Goal: Task Accomplishment & Management: Use online tool/utility

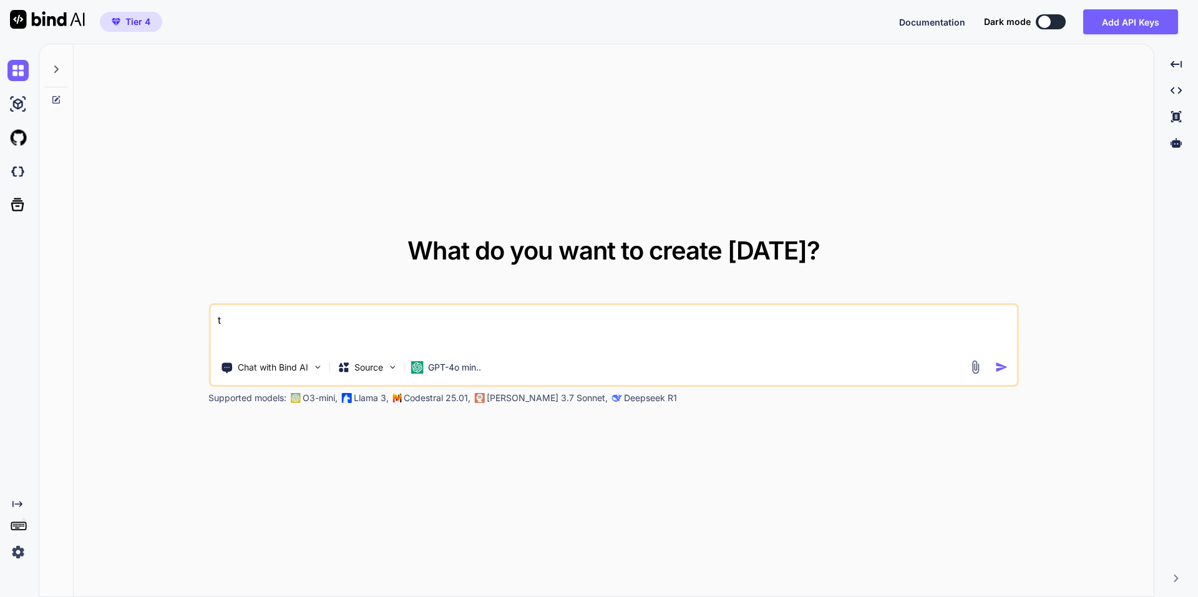
type textarea "t"
click at [49, 65] on div at bounding box center [56, 65] width 24 height 43
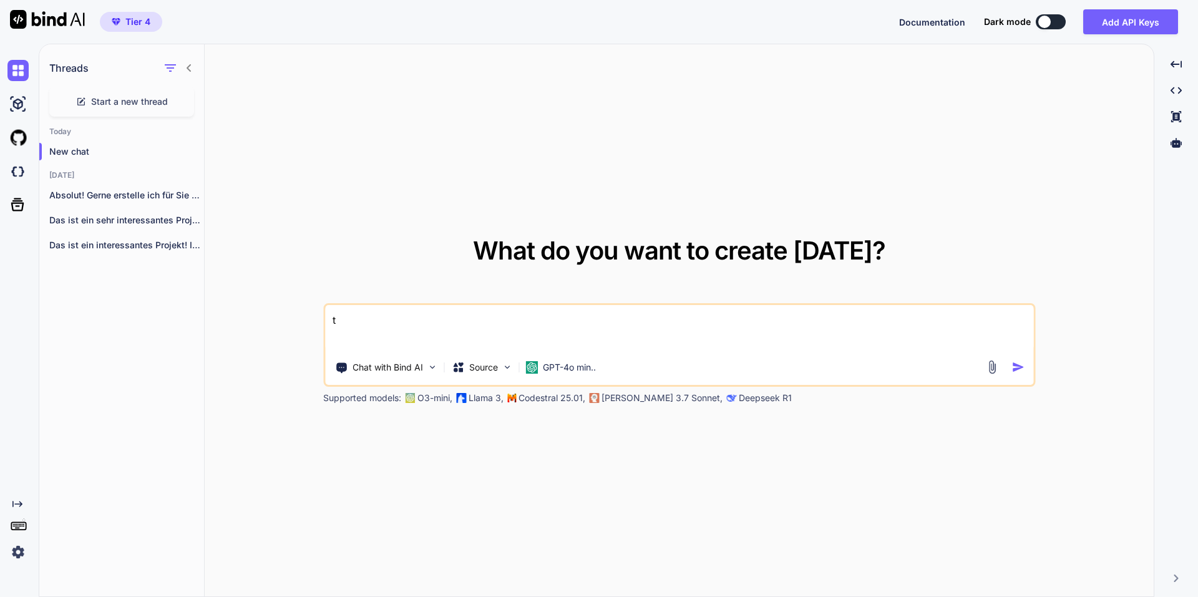
click at [110, 180] on h2 "Yesterday" at bounding box center [121, 175] width 165 height 10
click at [99, 195] on p "Absolut! Gerne erstelle ich für Sie ein..." at bounding box center [126, 195] width 155 height 12
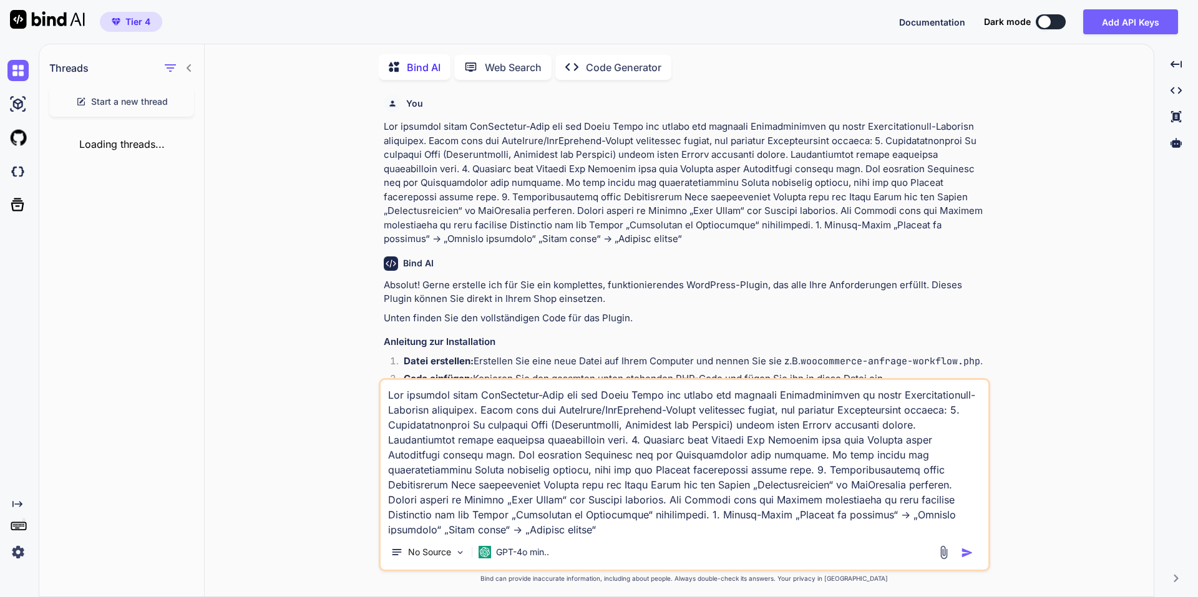
scroll to position [5, 0]
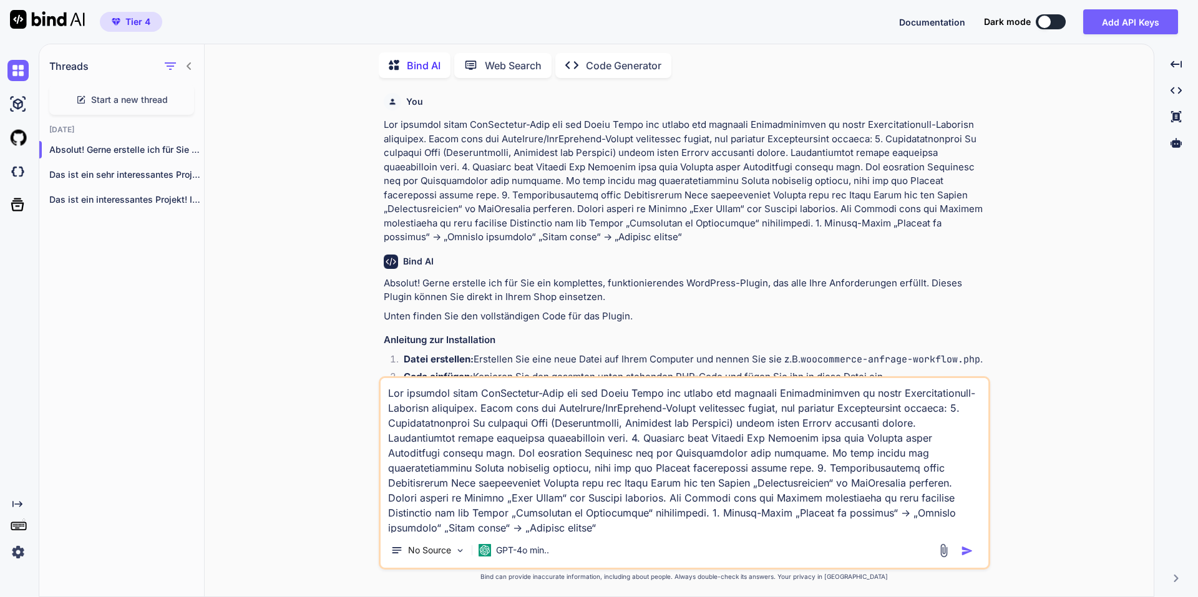
drag, startPoint x: 722, startPoint y: 504, endPoint x: 538, endPoint y: 429, distance: 199.0
click at [538, 429] on textarea at bounding box center [685, 455] width 608 height 155
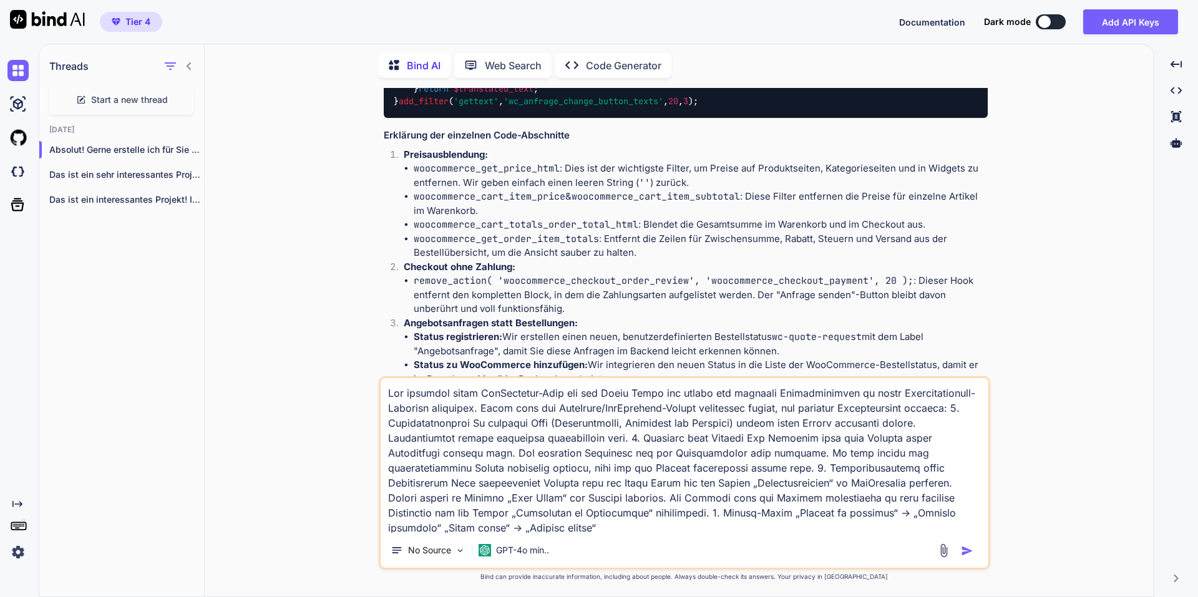
scroll to position [1535, 0]
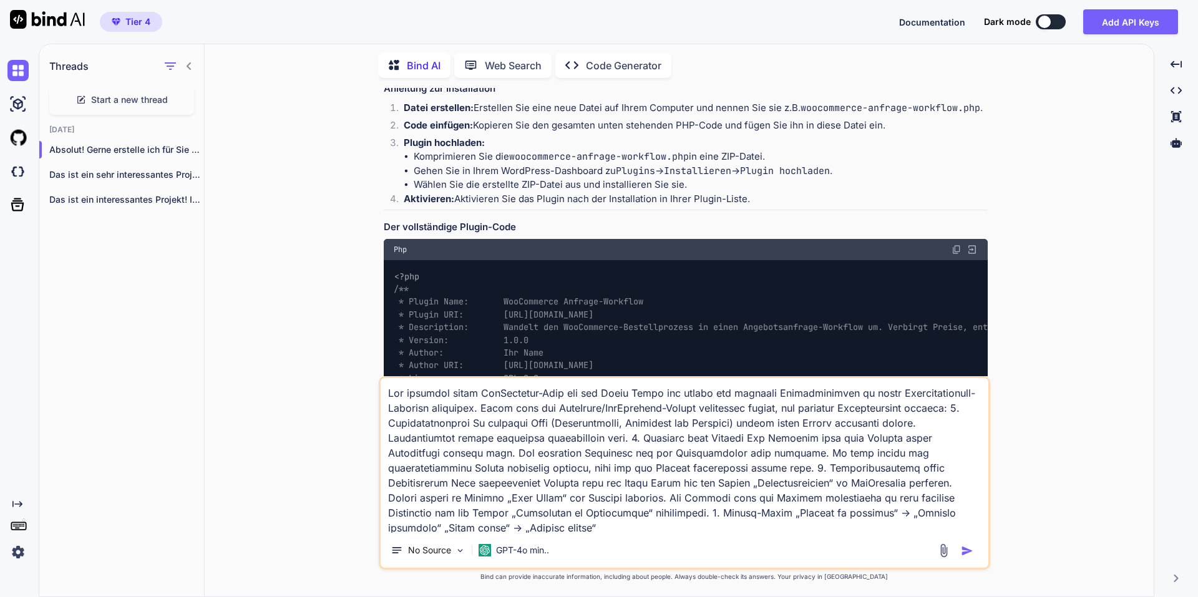
scroll to position [312, 0]
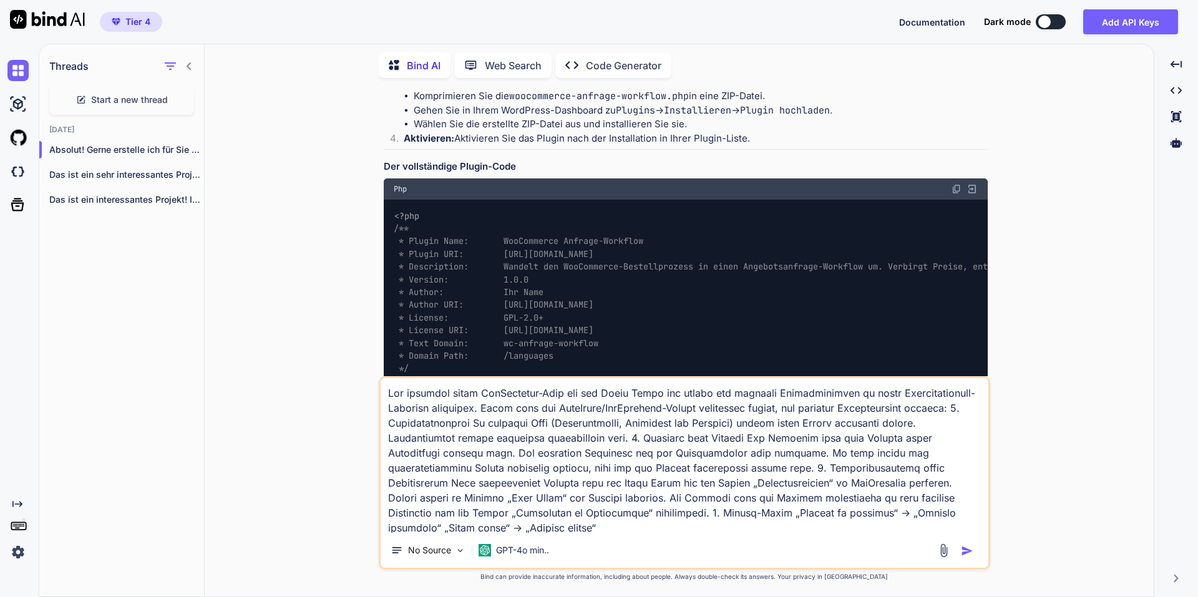
click at [952, 188] on img at bounding box center [957, 189] width 10 height 10
click at [957, 188] on img at bounding box center [957, 189] width 10 height 10
click at [551, 450] on textarea at bounding box center [685, 455] width 608 height 155
click at [17, 103] on img at bounding box center [17, 104] width 21 height 21
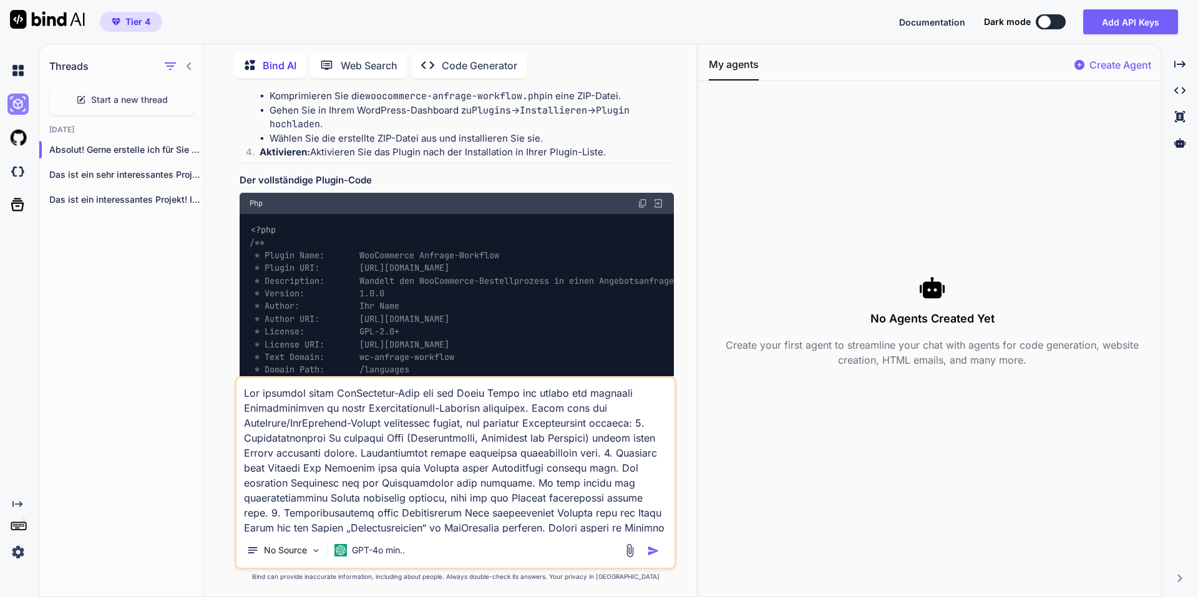
click at [13, 102] on img at bounding box center [17, 104] width 21 height 21
drag, startPoint x: 31, startPoint y: 183, endPoint x: 21, endPoint y: 177, distance: 11.8
click at [21, 177] on div at bounding box center [20, 172] width 26 height 34
click at [461, 502] on textarea at bounding box center [456, 455] width 438 height 155
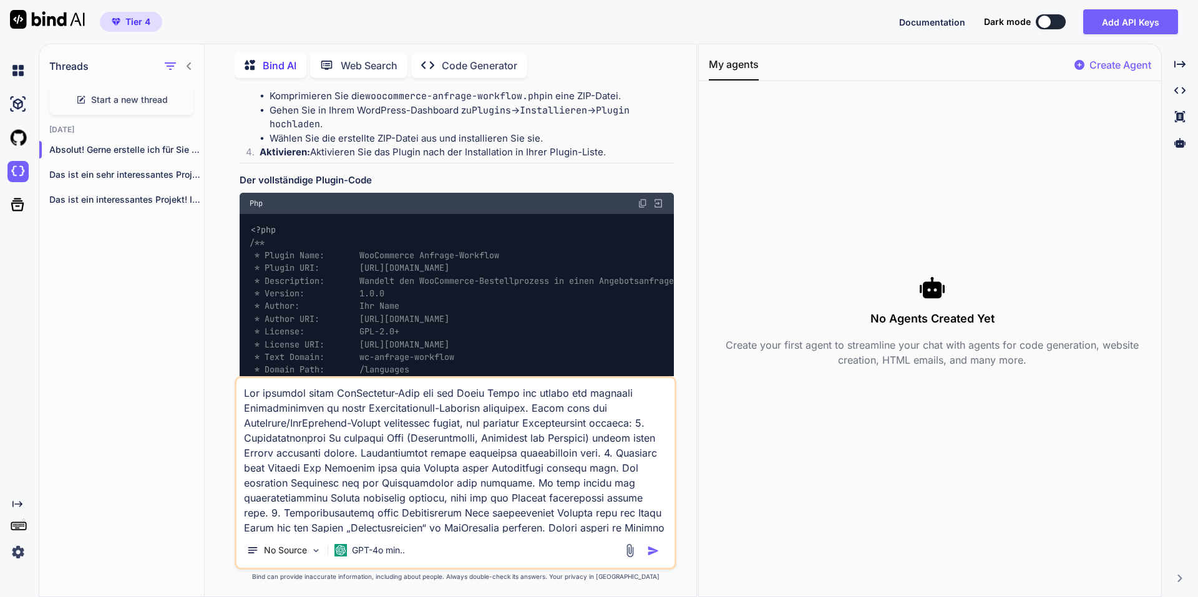
click at [461, 502] on textarea at bounding box center [456, 455] width 438 height 155
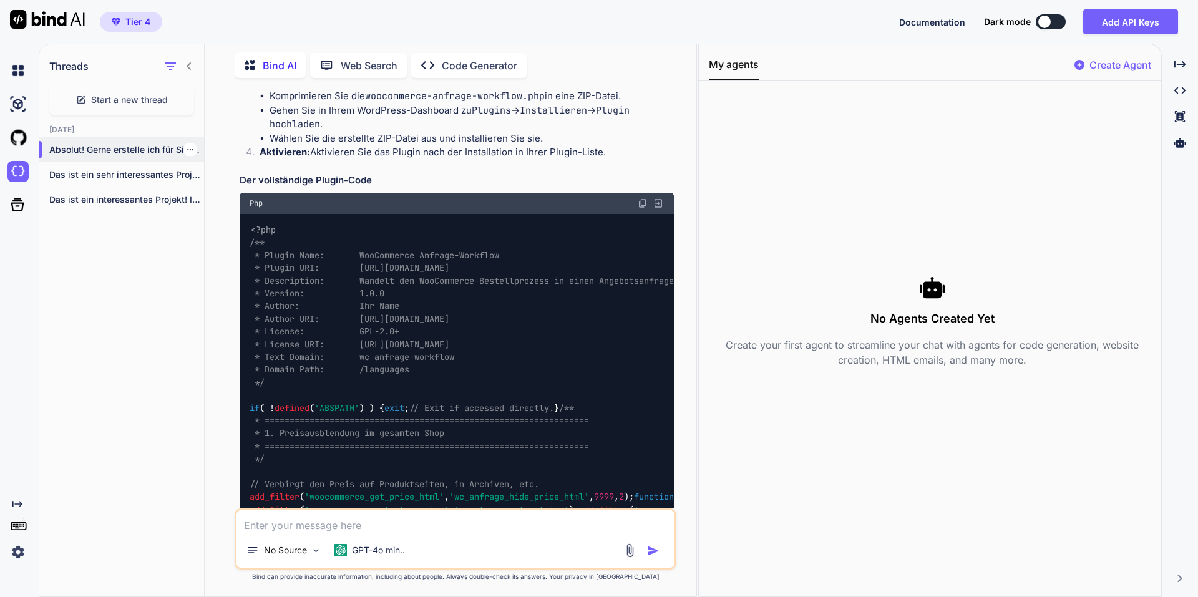
click at [184, 152] on div at bounding box center [190, 150] width 12 height 12
click at [187, 149] on icon "button" at bounding box center [190, 149] width 6 height 1
click at [242, 200] on div "Delete" at bounding box center [243, 196] width 122 height 25
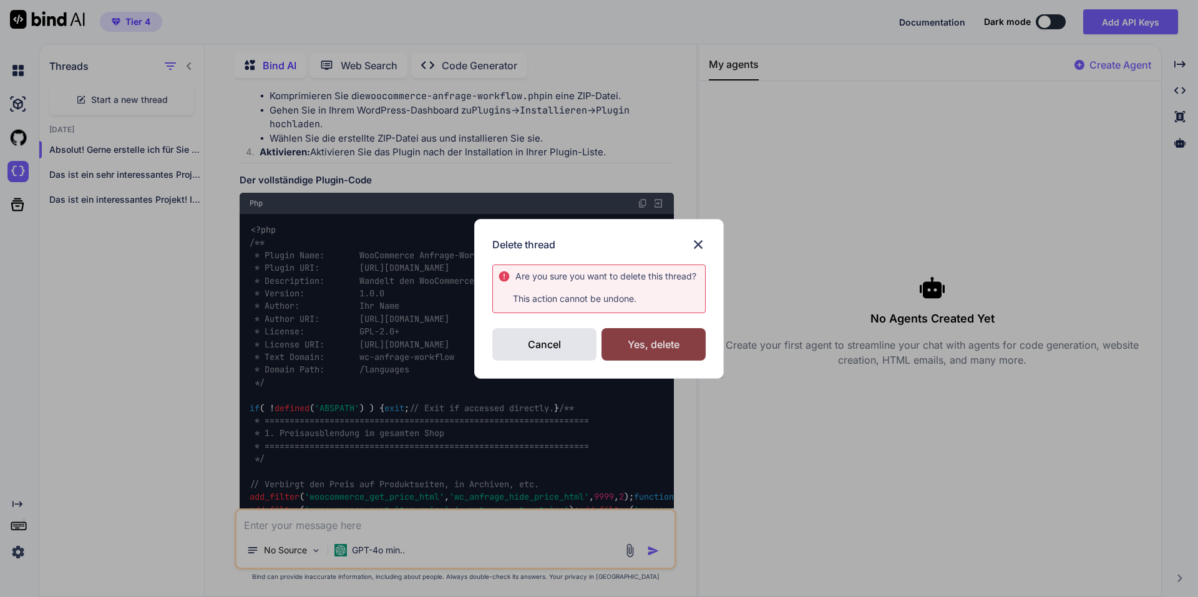
click at [647, 341] on div "Yes, delete" at bounding box center [654, 344] width 104 height 32
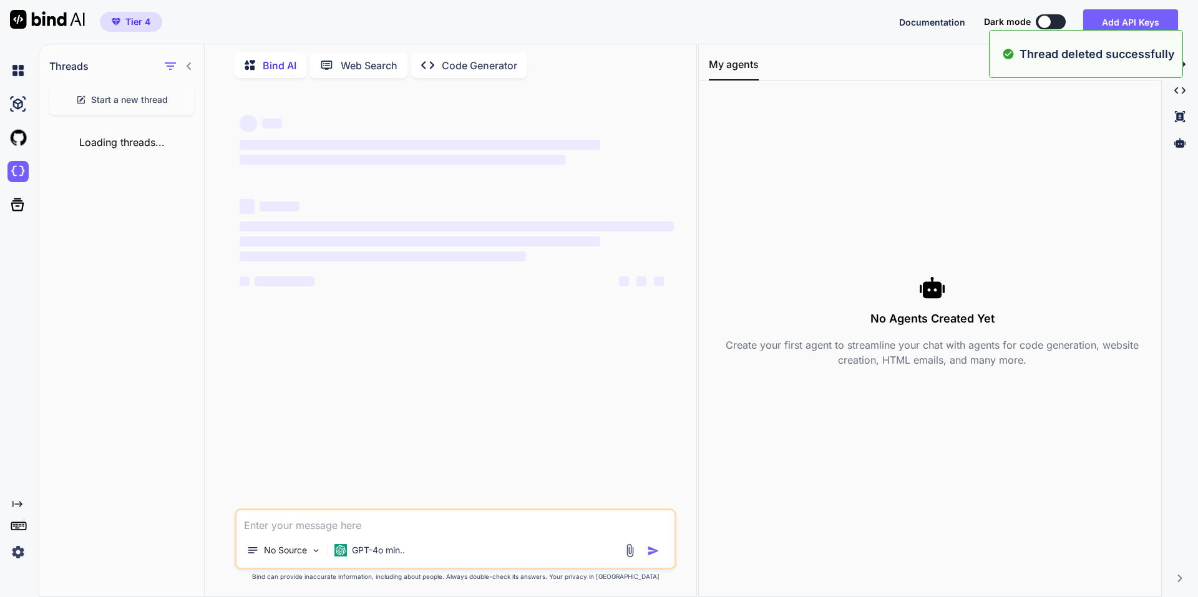
scroll to position [0, 0]
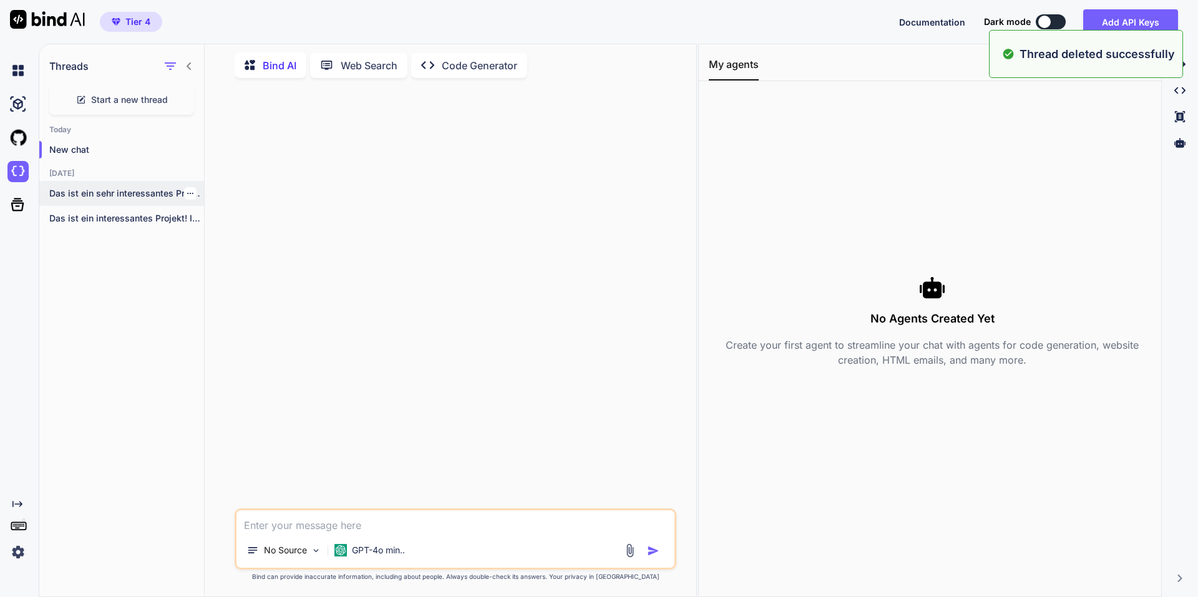
drag, startPoint x: 186, startPoint y: 187, endPoint x: 182, endPoint y: 195, distance: 8.9
click at [187, 190] on icon "button" at bounding box center [190, 193] width 7 height 7
click at [212, 235] on span "Delete" at bounding box center [218, 240] width 27 height 12
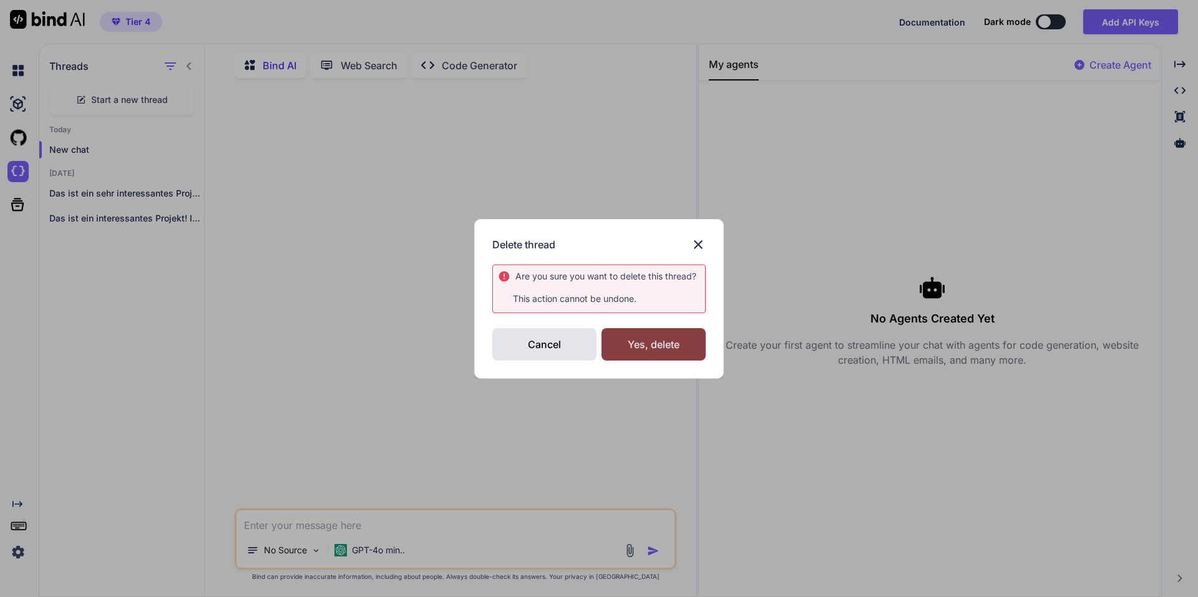
click at [673, 343] on div "Yes, delete" at bounding box center [654, 344] width 104 height 32
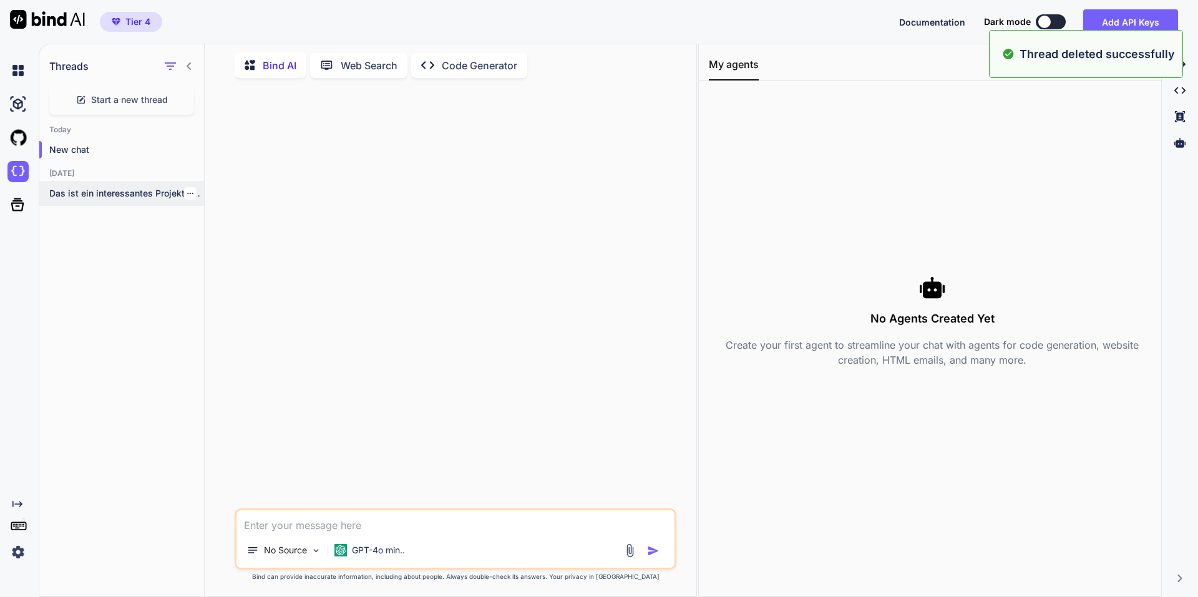
click at [190, 192] on div at bounding box center [190, 193] width 12 height 12
click at [187, 190] on icon "button" at bounding box center [190, 193] width 7 height 7
click at [219, 233] on div "Delete" at bounding box center [243, 240] width 122 height 25
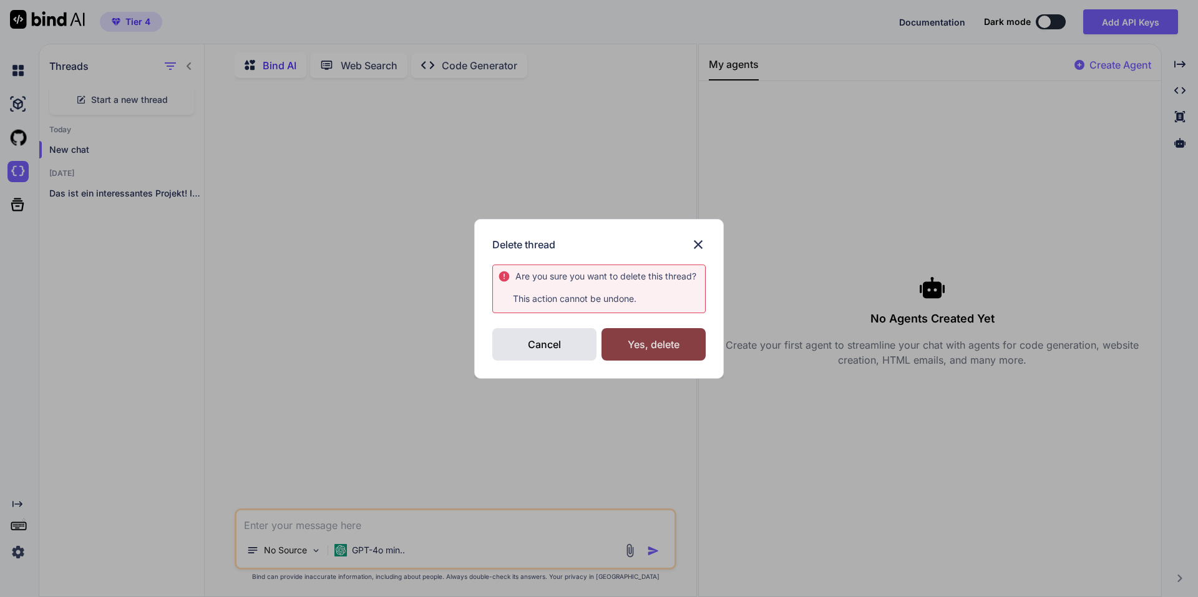
click at [663, 346] on div "Yes, delete" at bounding box center [654, 344] width 104 height 32
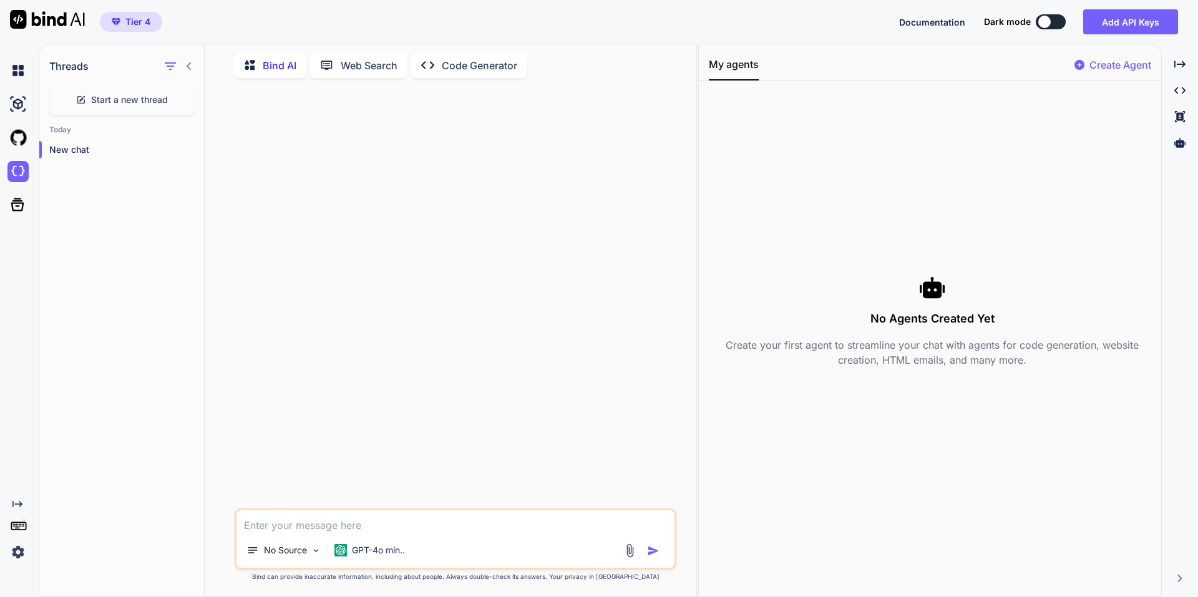
click at [432, 169] on div at bounding box center [456, 298] width 439 height 421
click at [8, 172] on img at bounding box center [17, 171] width 21 height 21
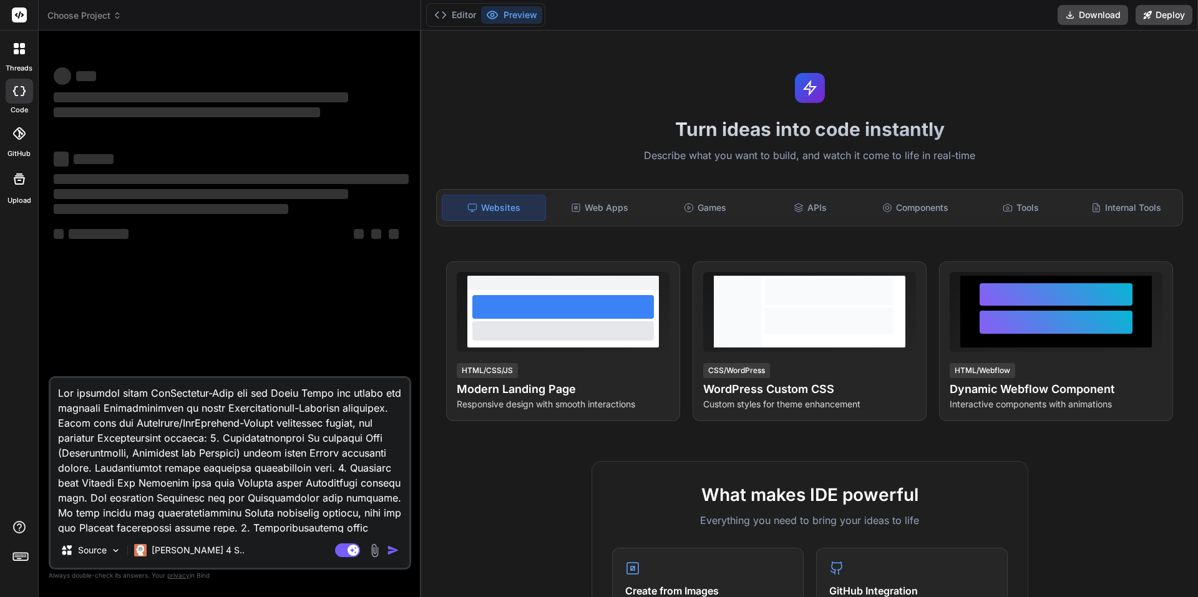
type textarea "x"
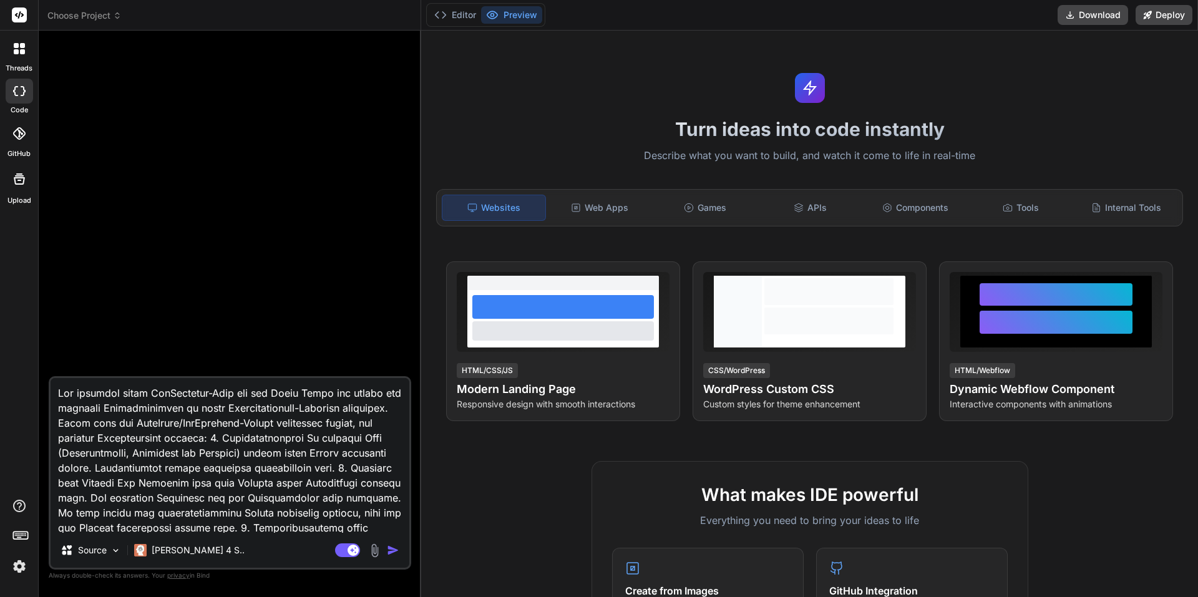
type textarea "x"
click at [77, 18] on span "Choose Project" at bounding box center [84, 15] width 74 height 12
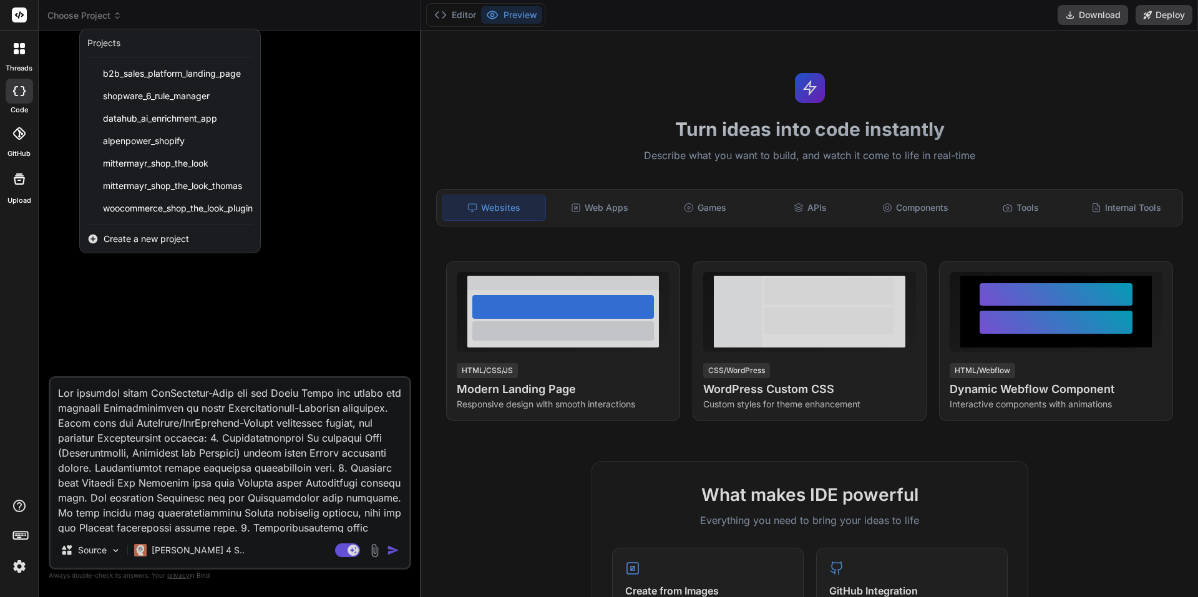
click at [159, 239] on span "Create a new project" at bounding box center [146, 239] width 85 height 12
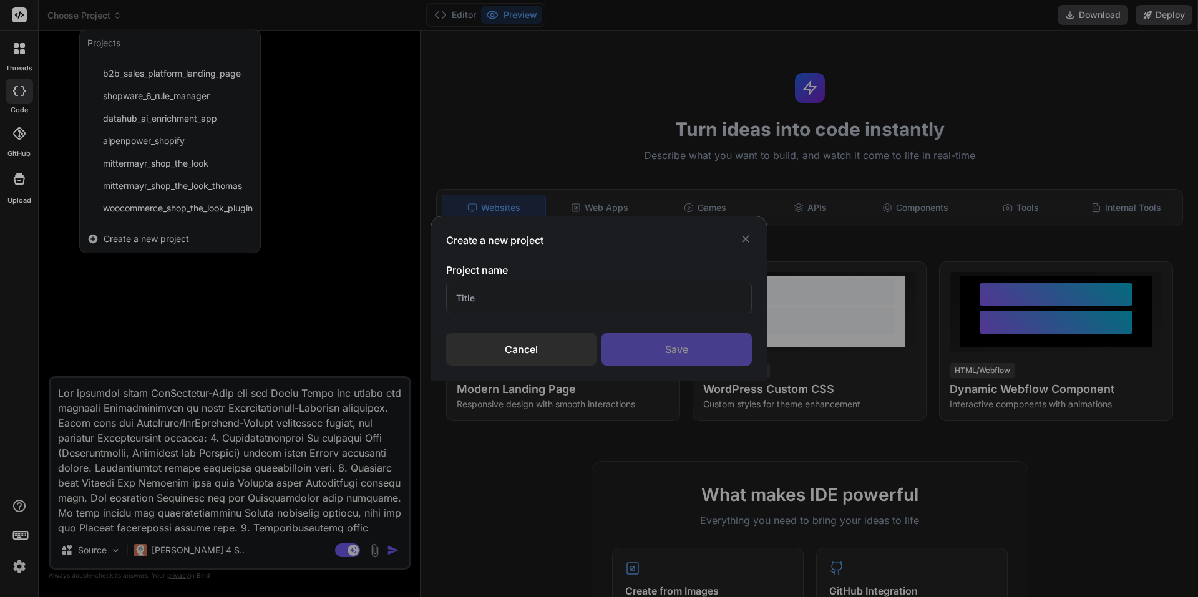
drag, startPoint x: 498, startPoint y: 301, endPoint x: 498, endPoint y: 308, distance: 7.5
click at [497, 308] on input "text" at bounding box center [599, 298] width 306 height 31
type input "t"
type input "request-a-quote-plugin"
click at [684, 351] on div "Save" at bounding box center [677, 349] width 150 height 32
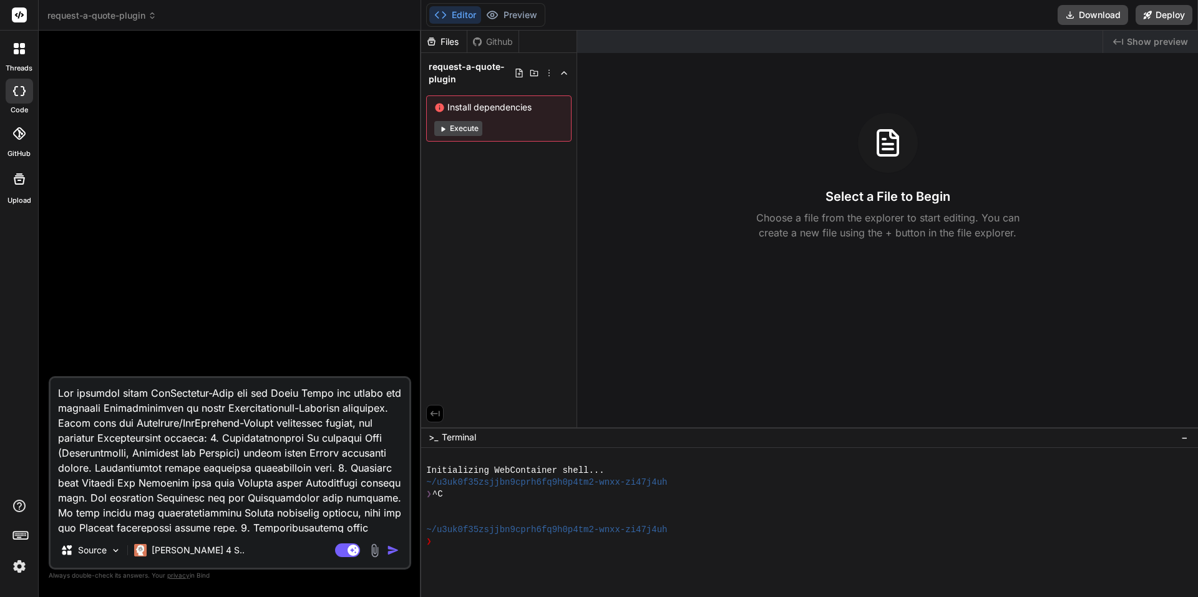
click at [449, 127] on button "Execute" at bounding box center [458, 128] width 48 height 15
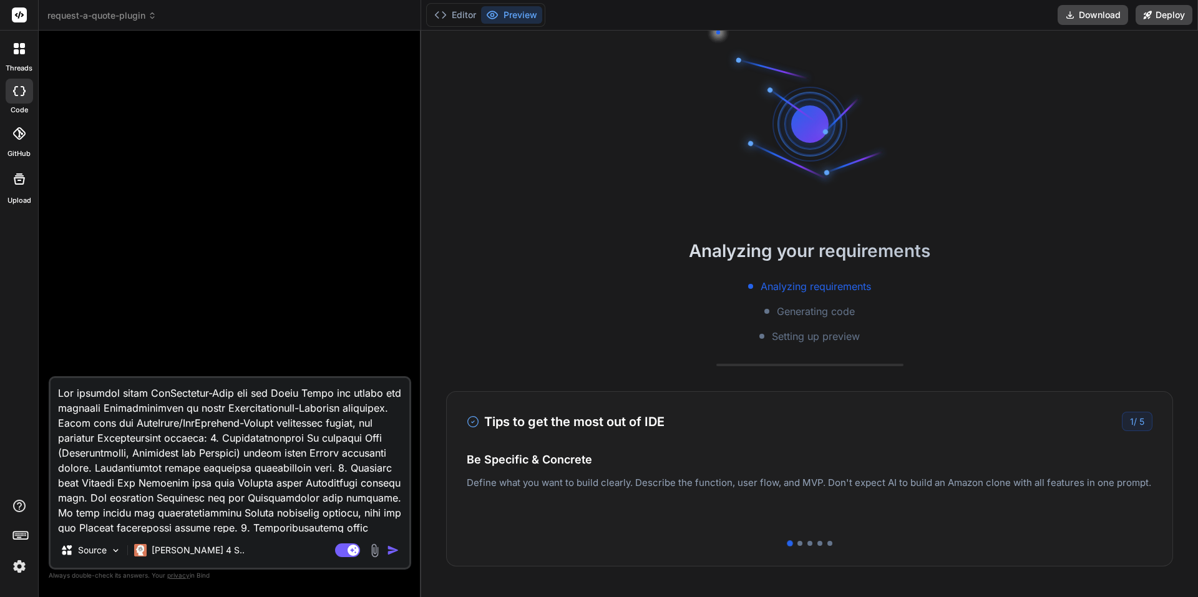
scroll to position [24, 0]
drag, startPoint x: 937, startPoint y: 504, endPoint x: 657, endPoint y: 461, distance: 283.4
click at [532, 463] on div "Be Specific & Concrete Define what you want to build clearly. Describe the func…" at bounding box center [810, 488] width 686 height 75
click at [799, 544] on div at bounding box center [810, 543] width 686 height 5
click at [798, 544] on div at bounding box center [800, 543] width 5 height 5
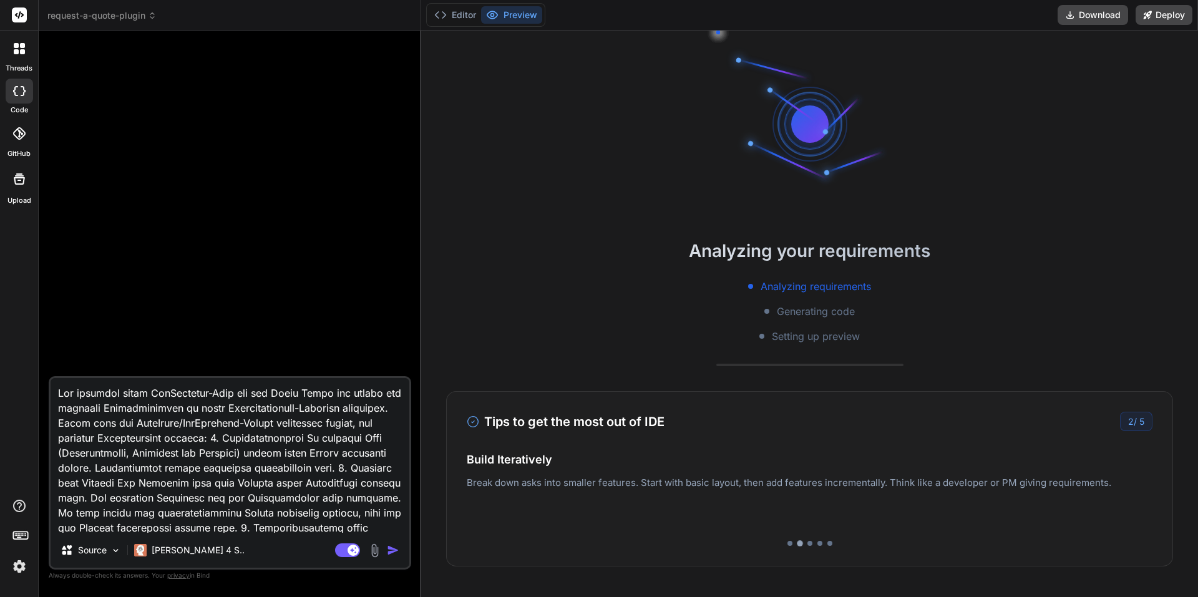
scroll to position [107, 0]
type textarea "x"
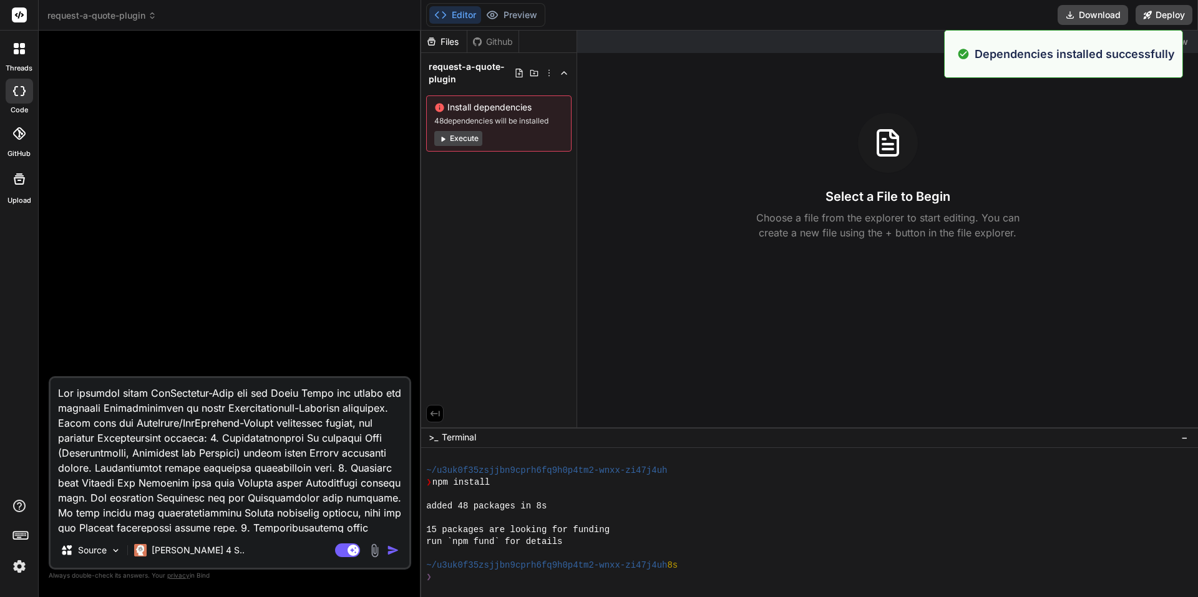
scroll to position [142, 0]
click at [809, 542] on div "Files Github request-a-quote-plugin Install dependencies 48 dependencies will b…" at bounding box center [809, 314] width 777 height 567
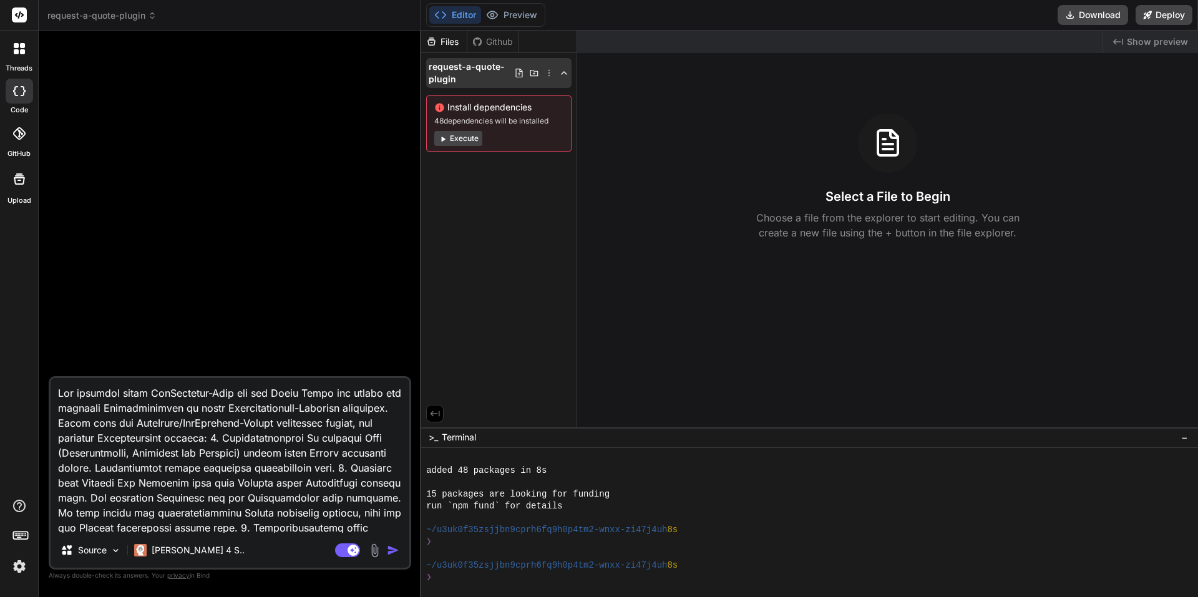
click at [459, 75] on span "request-a-quote-plugin" at bounding box center [471, 73] width 85 height 25
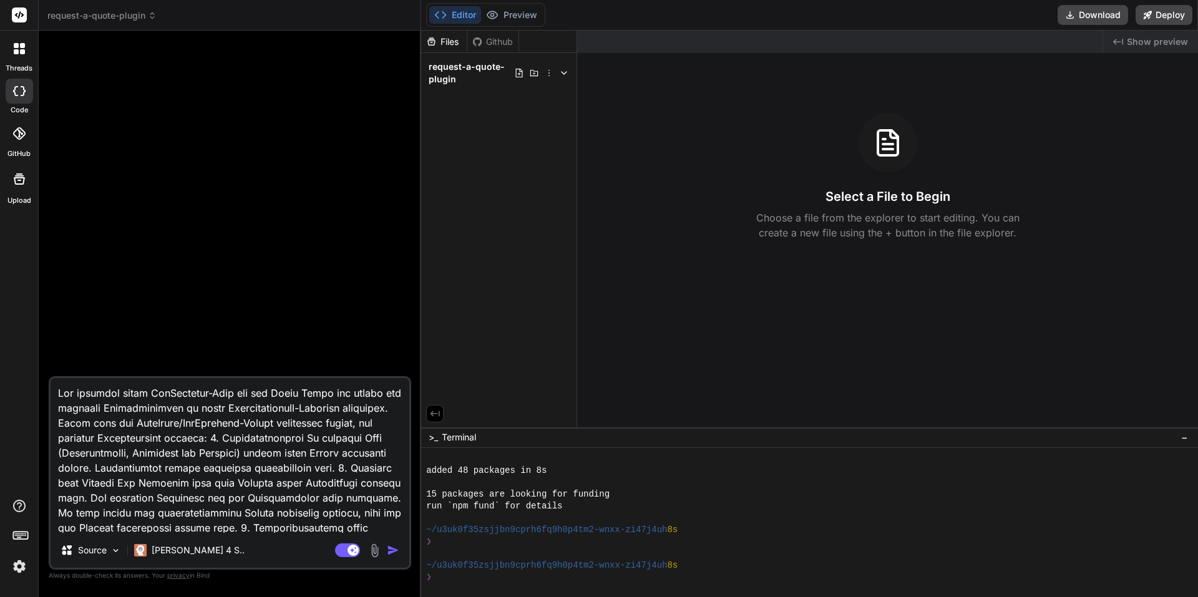
click at [233, 446] on textarea at bounding box center [230, 455] width 359 height 155
click at [201, 404] on textarea at bounding box center [230, 455] width 359 height 155
paste textarea "lor i DolOrsitame conse adipi eli Seddo eiusm tem inc Utlabo Etdolo magnaa. E a…"
type textarea "L ips d SitAmetcons adipi elits doe Tempo incid utl etd Magnaa Enimad minimv. Q…"
type textarea "x"
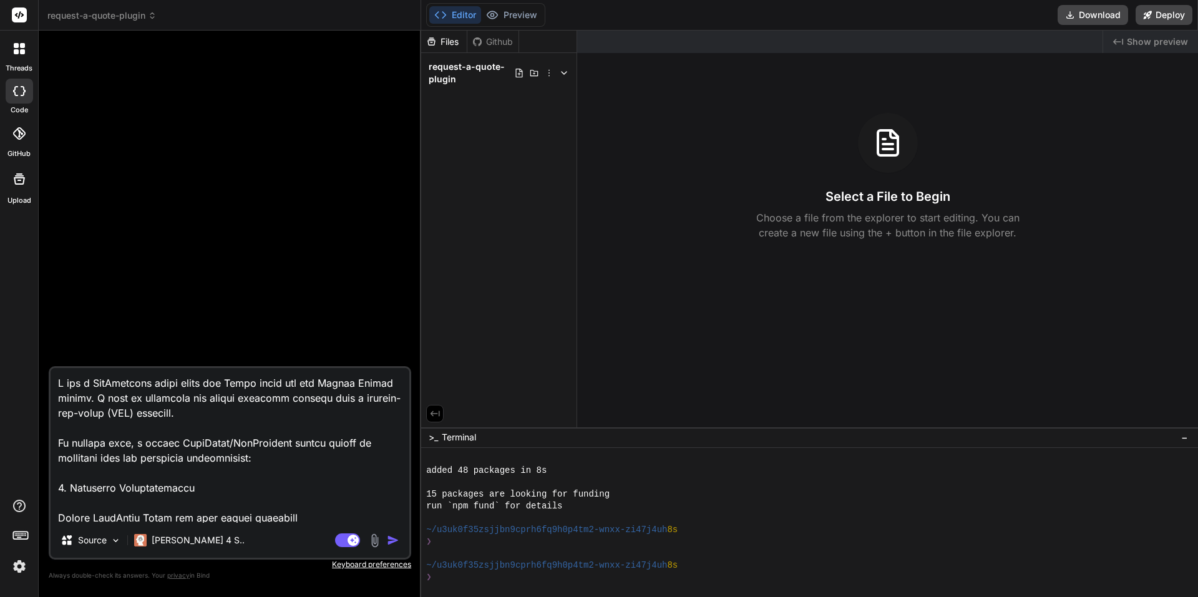
scroll to position [690, 0]
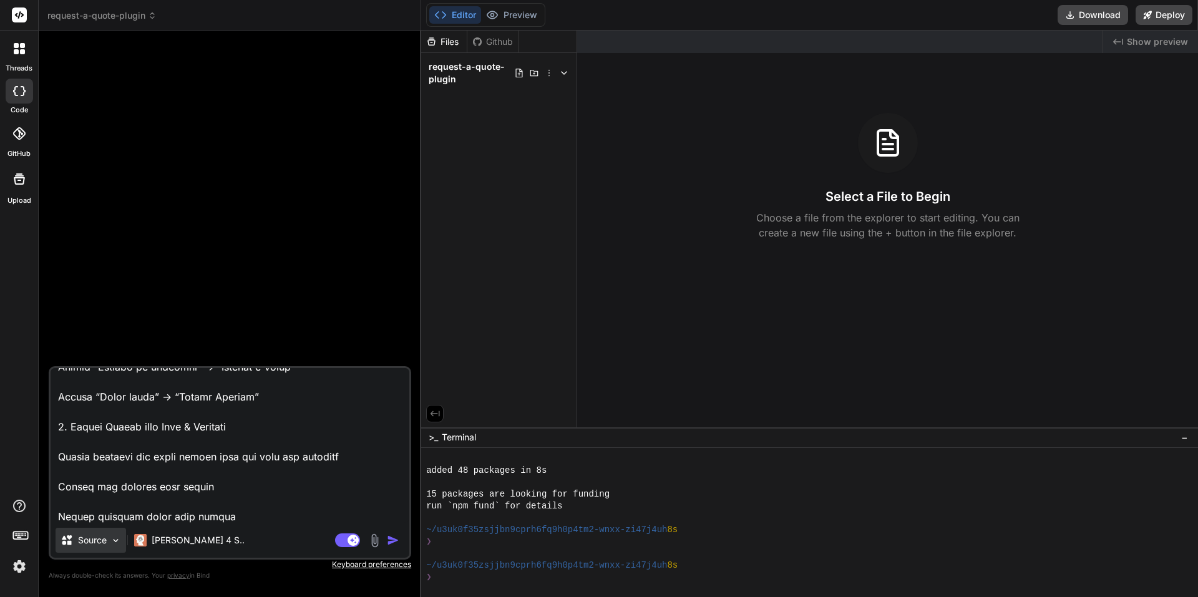
type textarea "L ips d SitAmetcons adipi elits doe Tempo incid utl etd Magnaa Enimad minimv. Q…"
click at [106, 540] on div "Source" at bounding box center [91, 540] width 71 height 25
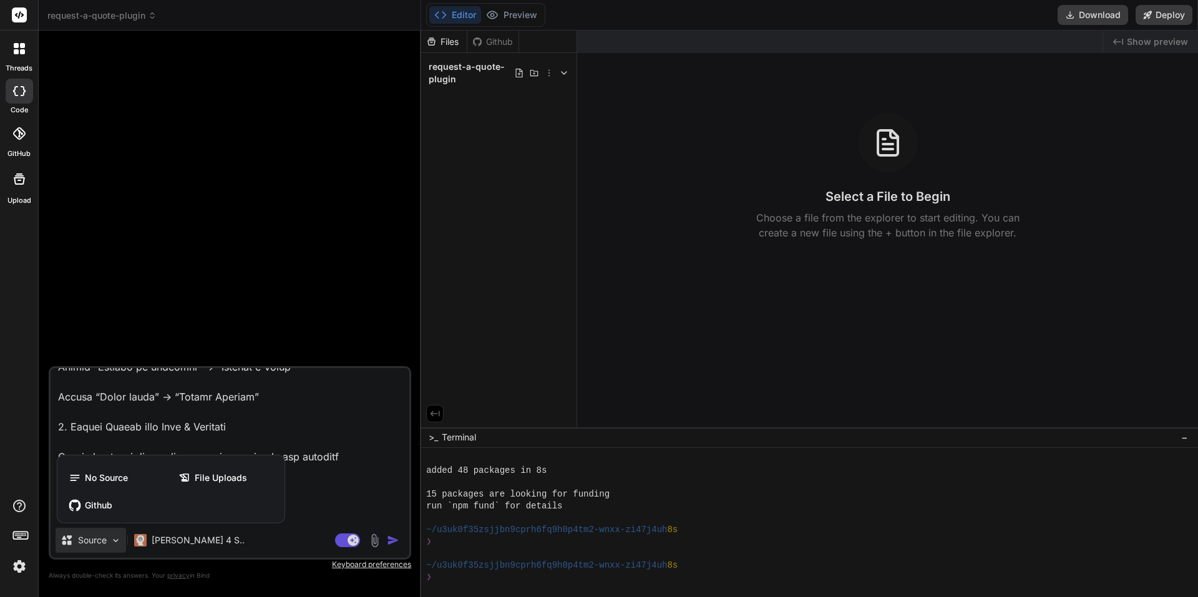
click at [117, 519] on div "No Source File Uploads Github" at bounding box center [170, 492] width 227 height 62
click at [117, 502] on div "Github" at bounding box center [170, 505] width 217 height 25
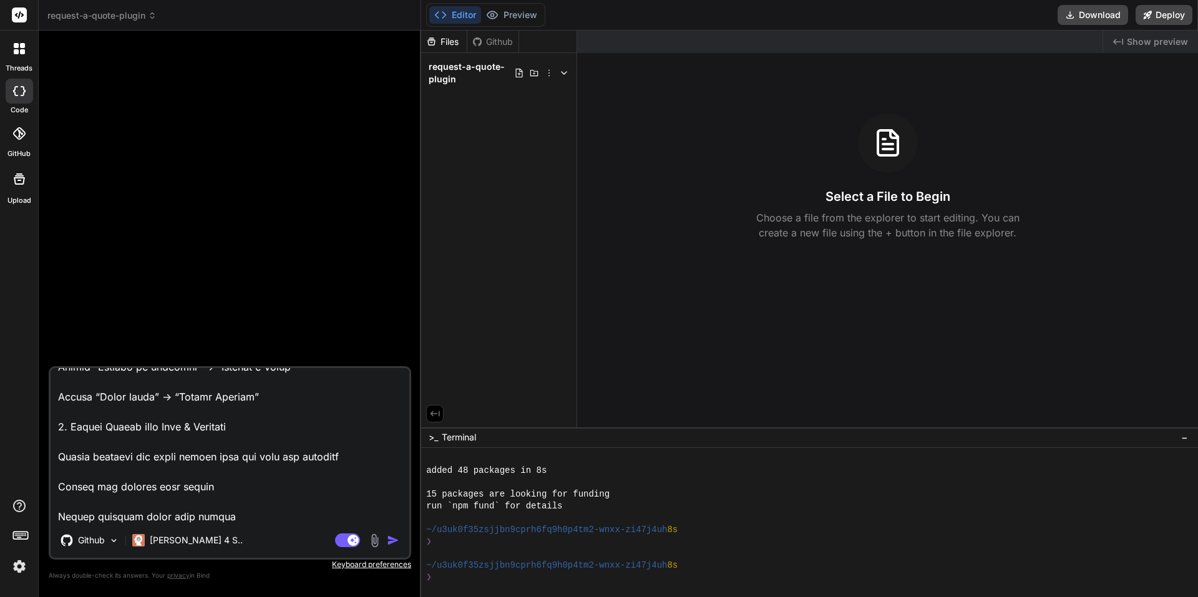
click at [20, 135] on icon at bounding box center [19, 133] width 12 height 12
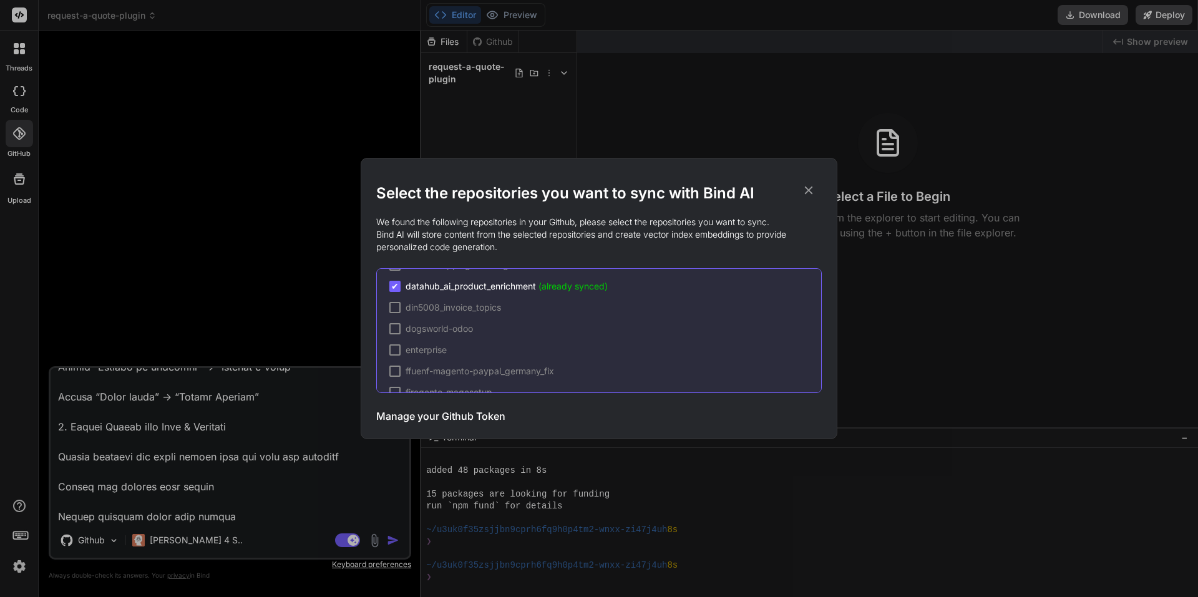
scroll to position [312, 0]
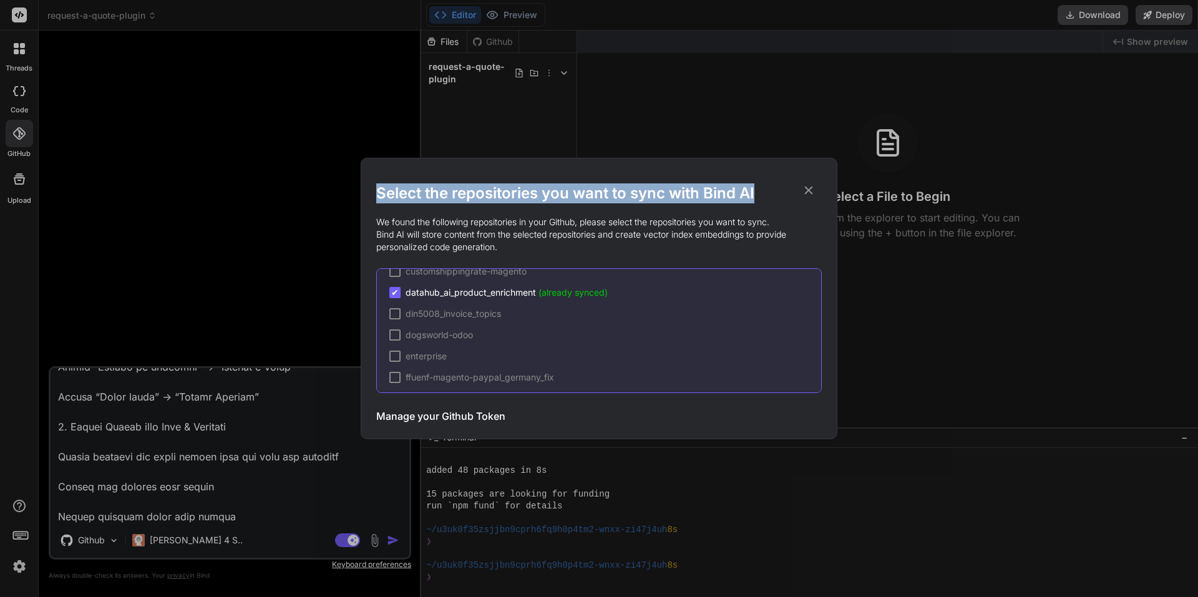
click at [815, 184] on div "Select the repositories you want to sync with Bind AI We found the following re…" at bounding box center [599, 307] width 446 height 248
click at [811, 183] on div "Select the repositories you want to sync with Bind AI We found the following re…" at bounding box center [599, 299] width 446 height 280
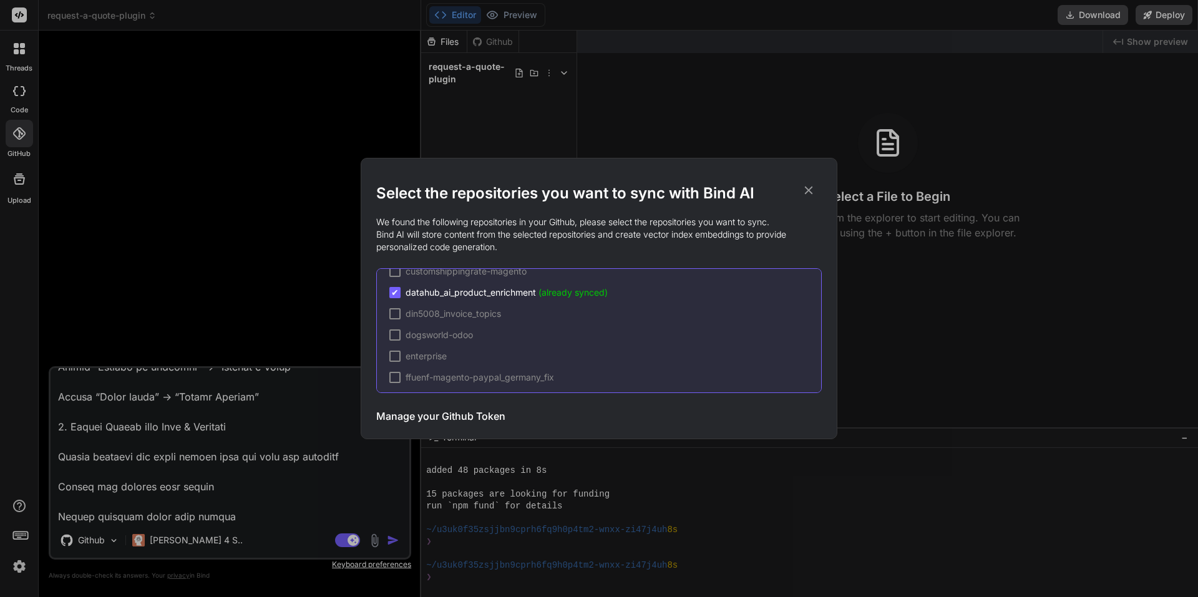
click at [809, 191] on icon at bounding box center [809, 191] width 8 height 8
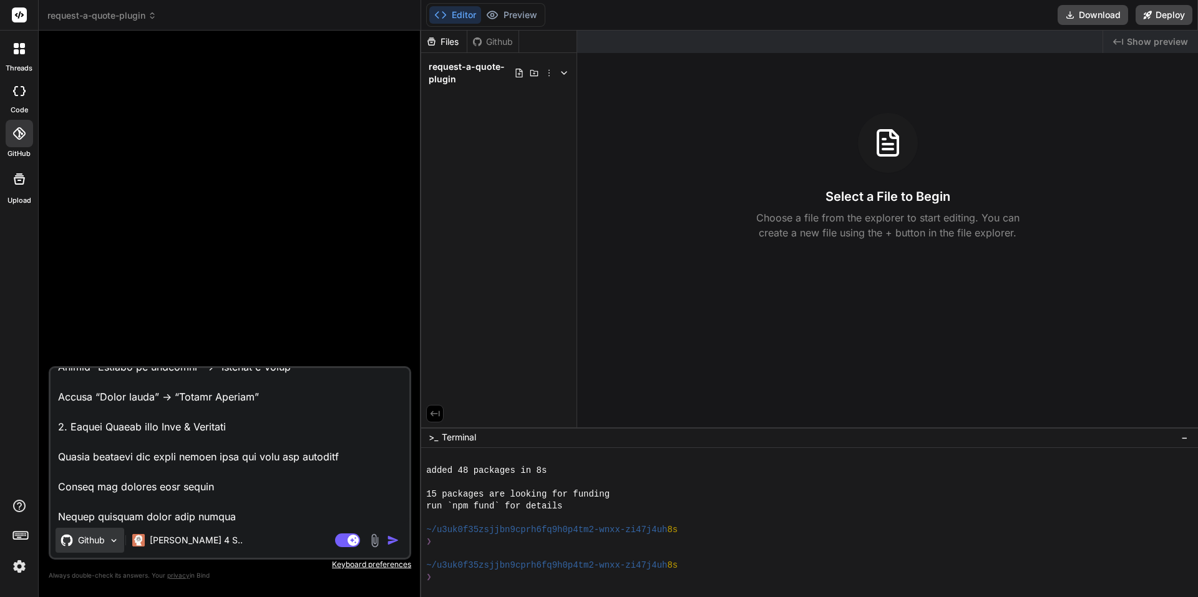
click at [94, 540] on p "Github" at bounding box center [91, 540] width 27 height 12
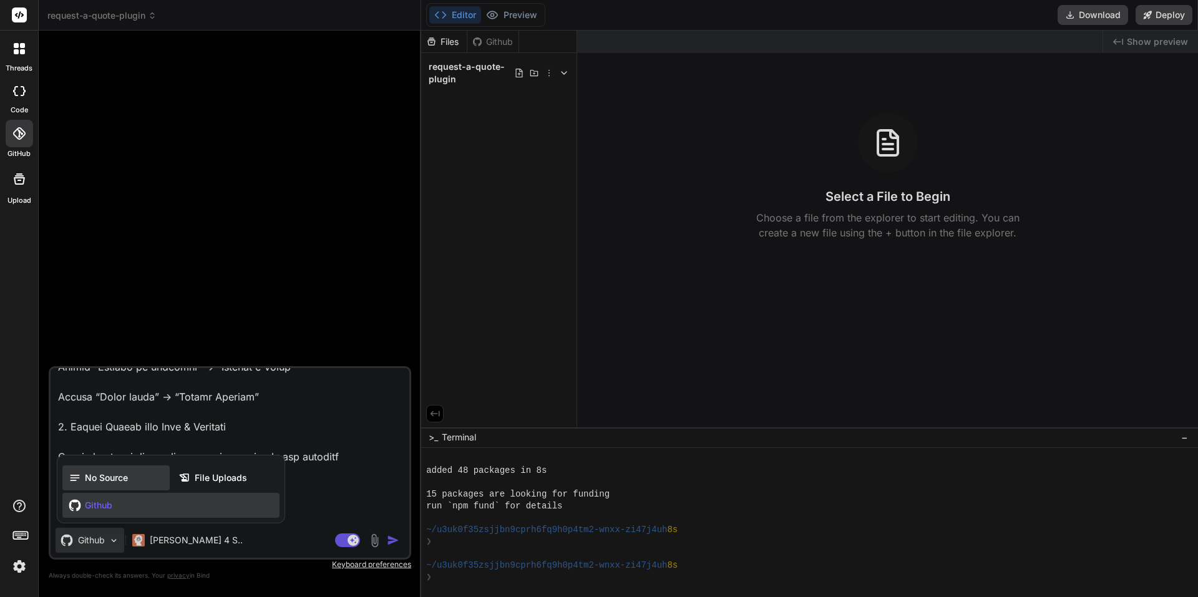
click at [108, 480] on span "No Source" at bounding box center [106, 478] width 43 height 12
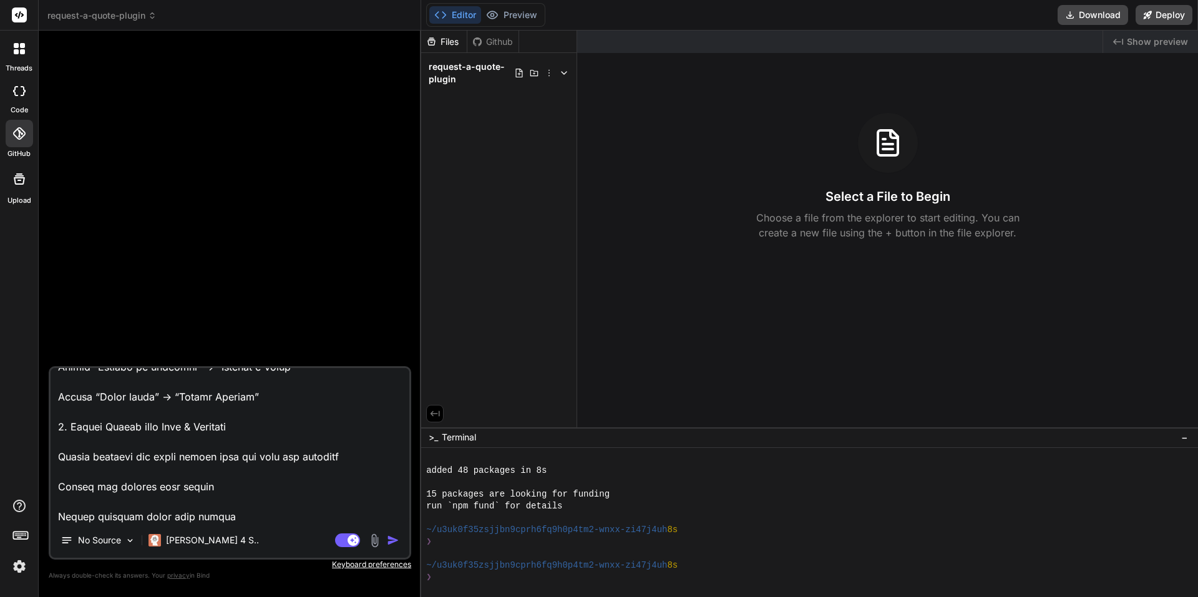
click at [397, 542] on img "button" at bounding box center [393, 540] width 12 height 12
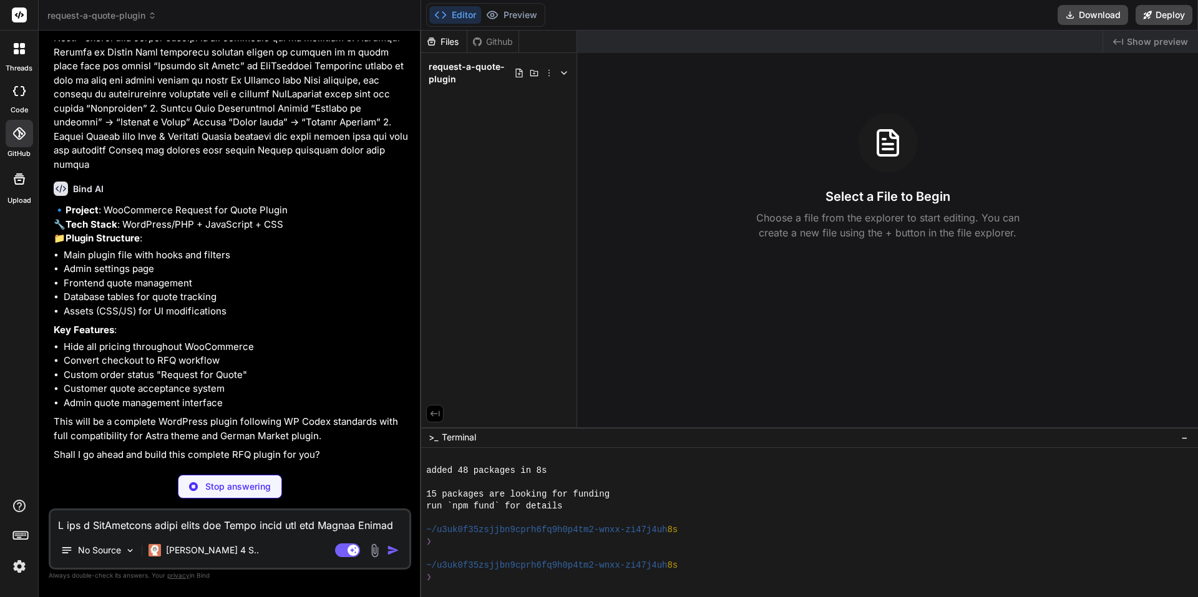
scroll to position [162, 0]
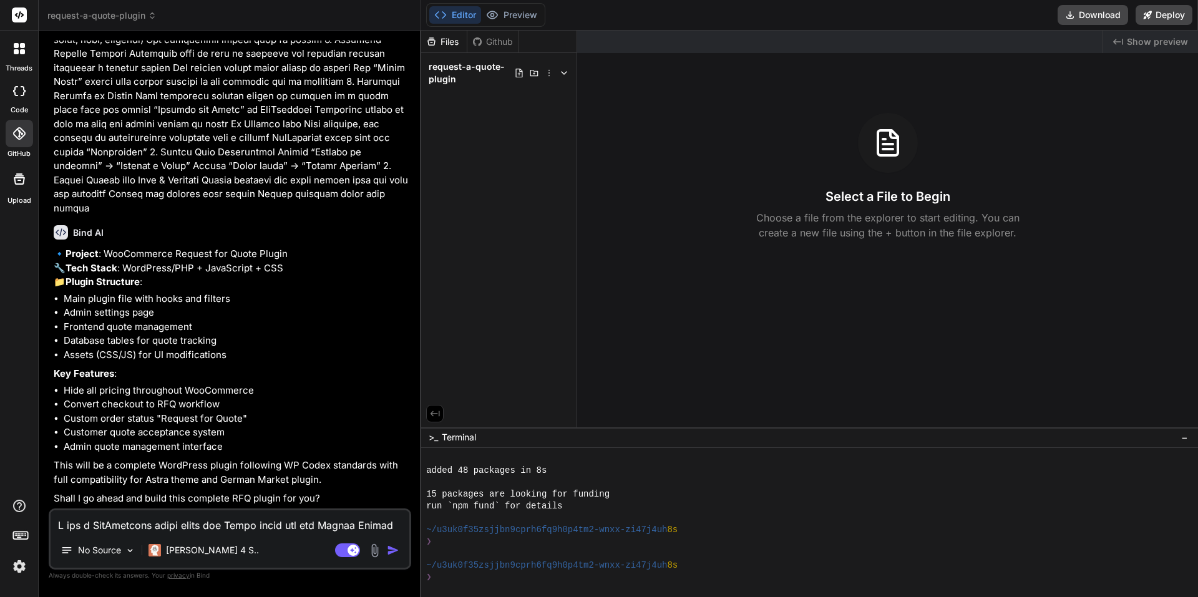
type textarea "x"
click at [285, 527] on textarea at bounding box center [230, 521] width 359 height 22
type textarea "Y"
type textarea "x"
type textarea "Ye"
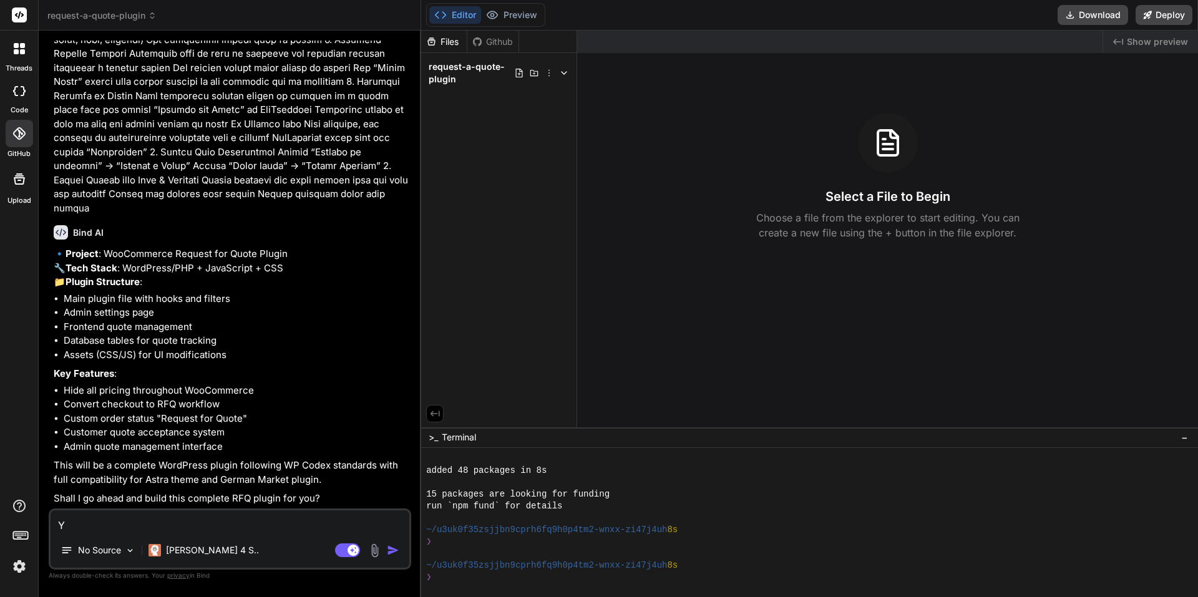
type textarea "x"
type textarea "Yes"
type textarea "x"
type textarea "D"
type textarea "x"
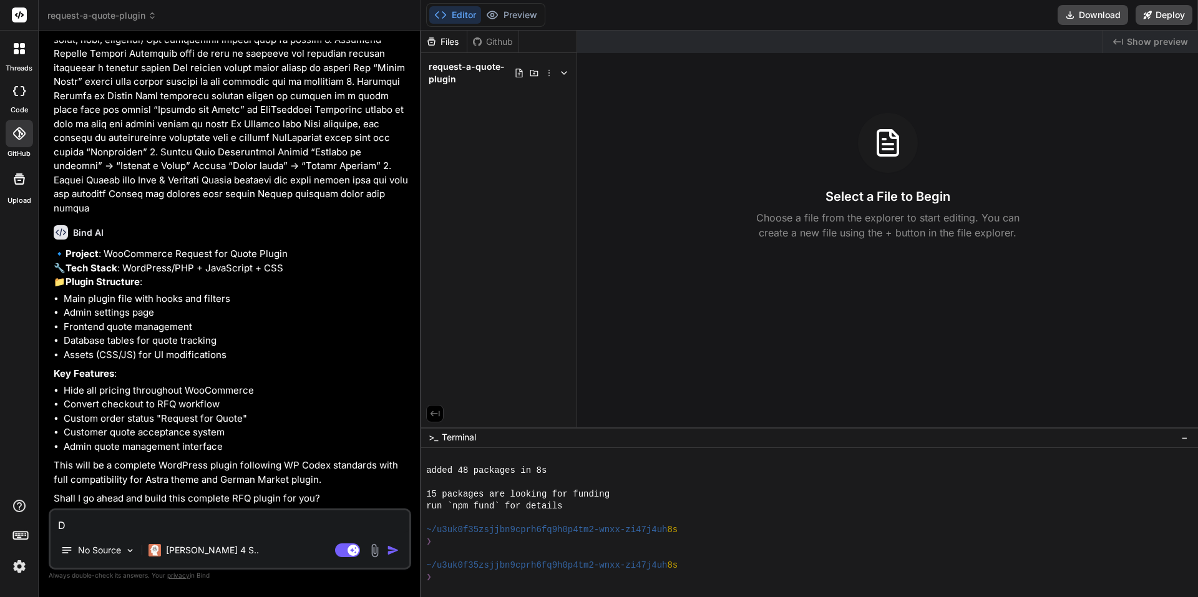
type textarea "Do"
type textarea "x"
type textarea "Do"
type textarea "x"
type textarea "Do i"
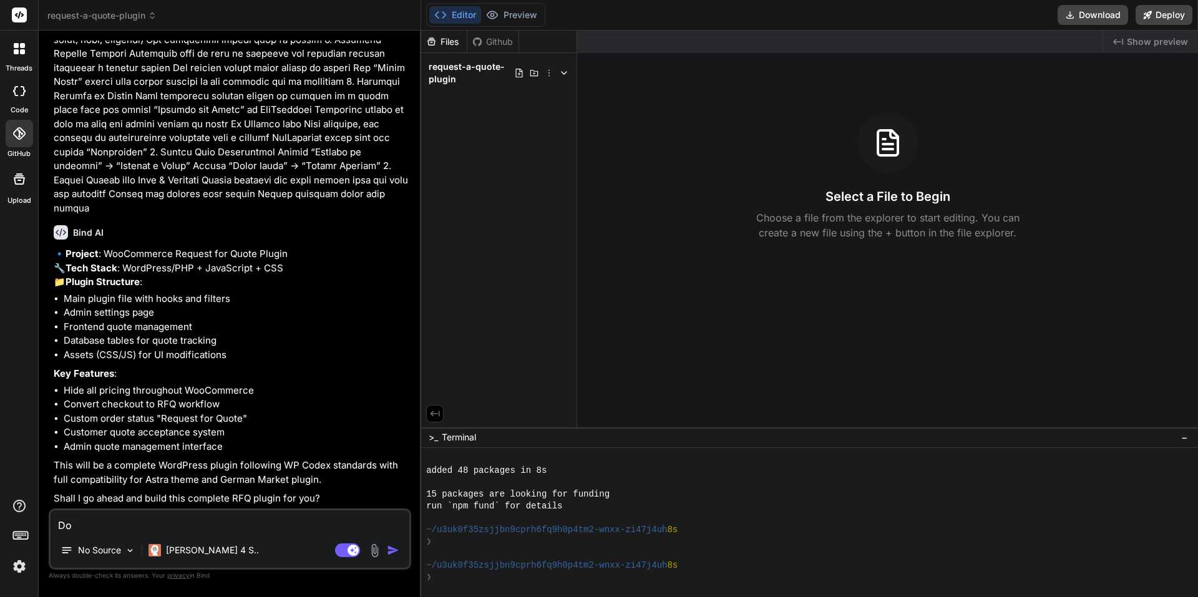
type textarea "x"
type textarea "Do it"
type textarea "x"
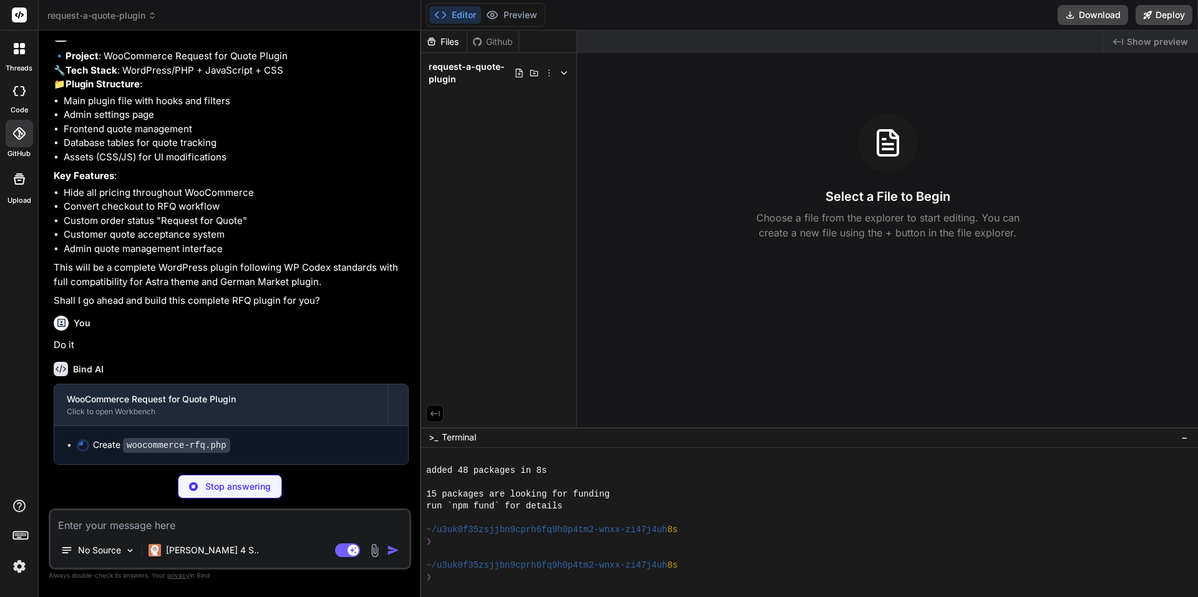
scroll to position [359, 0]
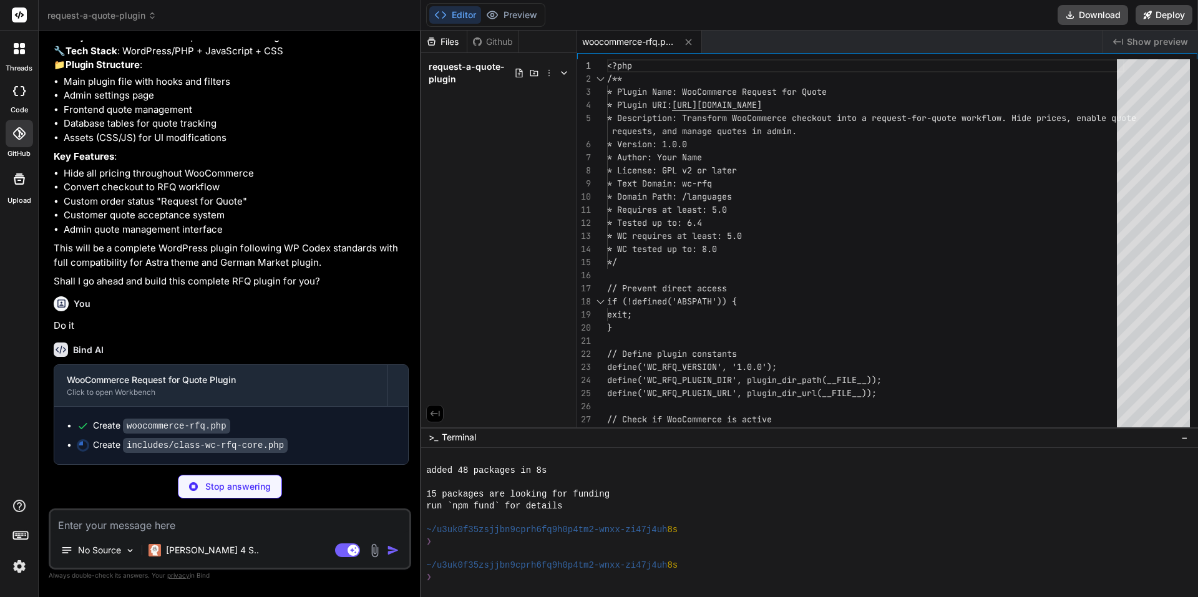
click at [496, 47] on div "Github" at bounding box center [492, 42] width 51 height 12
click at [499, 37] on div "Github" at bounding box center [492, 42] width 51 height 12
click at [449, 51] on div "Files" at bounding box center [444, 42] width 46 height 22
click at [461, 41] on div "Files" at bounding box center [444, 42] width 46 height 12
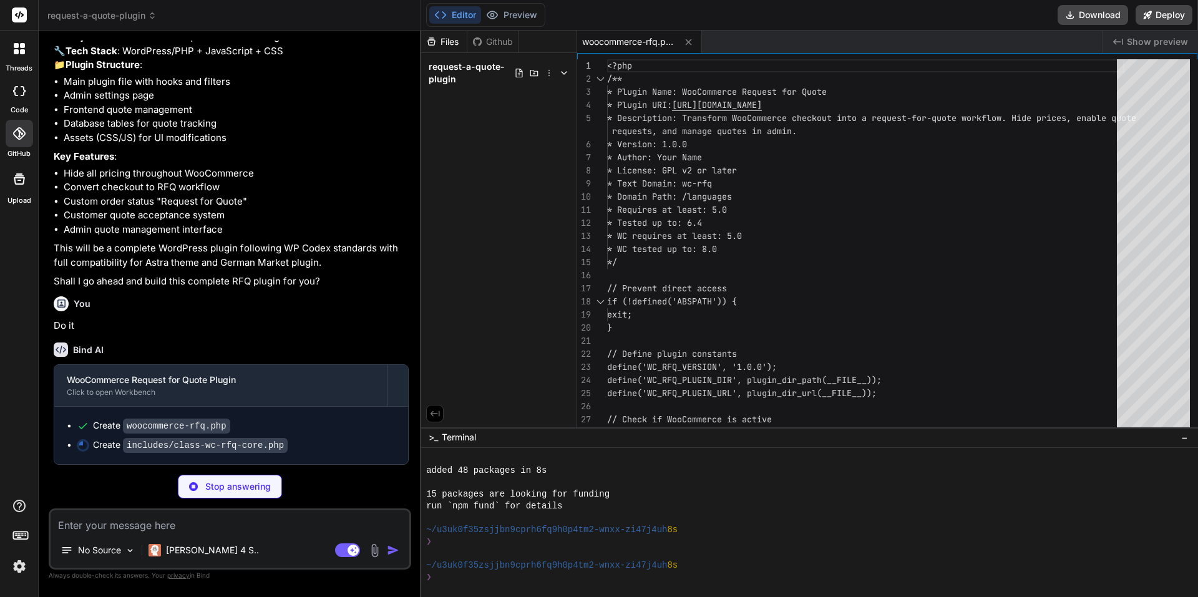
type textarea "x"
type textarea "// Save quote number to order $order->update_meta_data('_rfq_quote_number', $qu…"
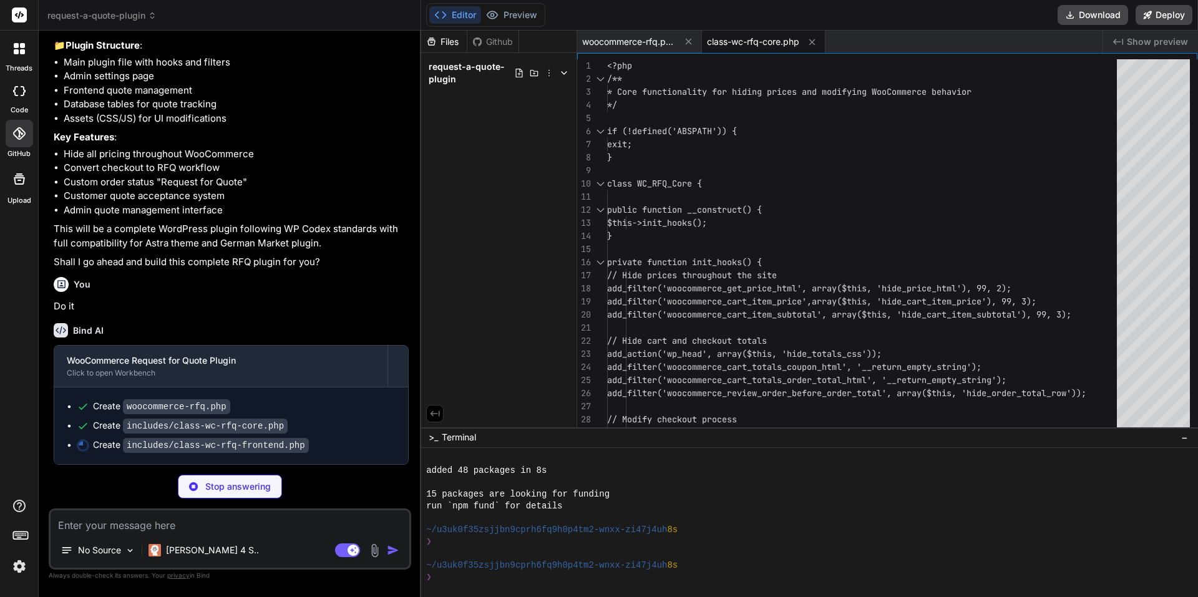
scroll to position [398, 0]
type textarea "x"
type textarea "wp_send_json_error(__('Failed to process quote acceptance.', 'wc-rfq')); } }"
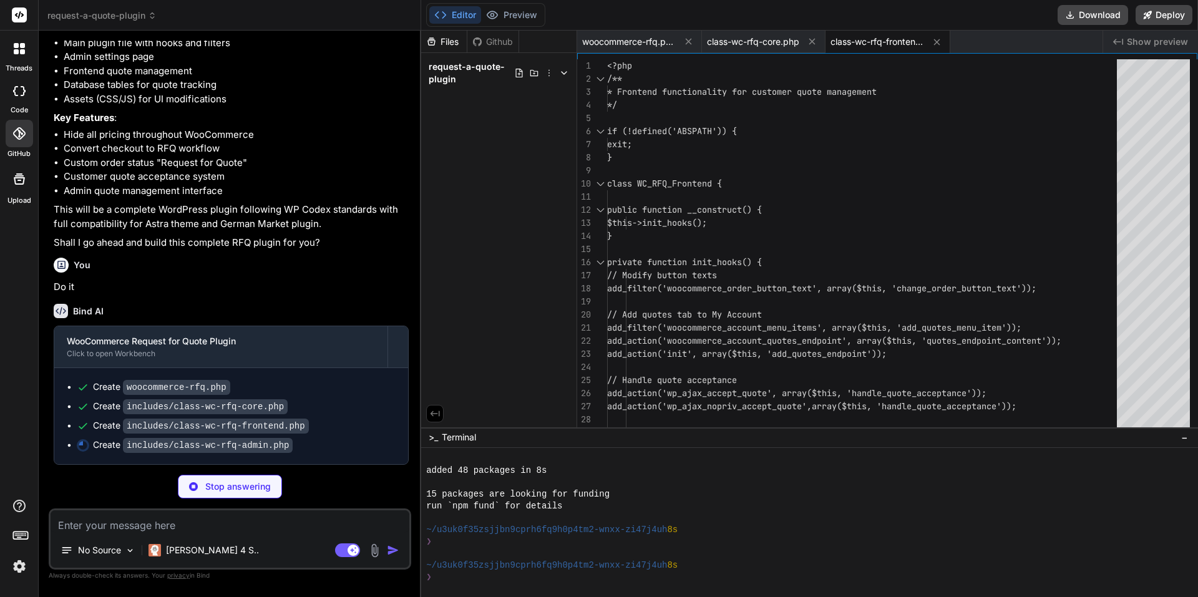
type textarea "x"
type textarea "echo '-'; } } } }"
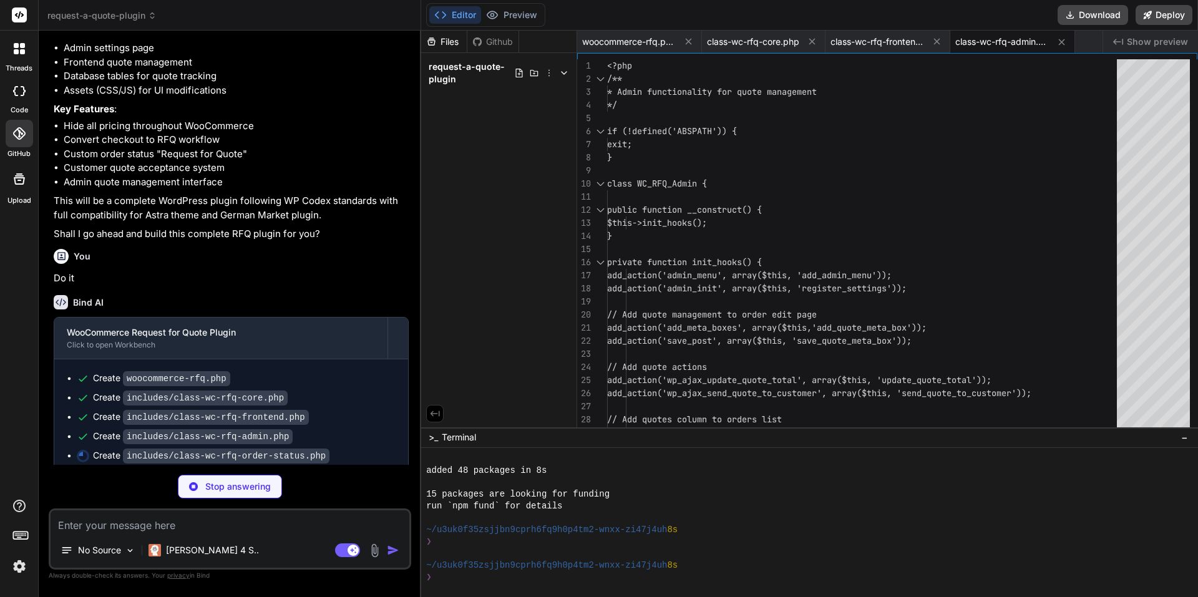
type textarea "x"
type textarea "return false; } return true; } }"
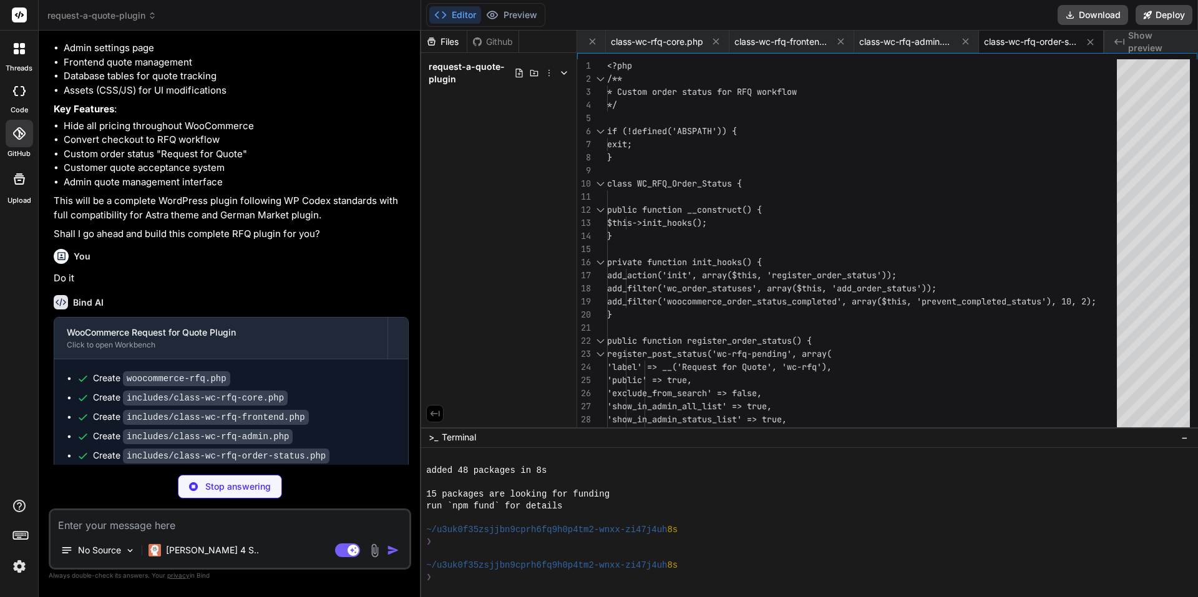
type textarea "x"
type textarea "if (wp_mail($customer_email, $subject, $message)) { wp_send_json_success(__('Qu…"
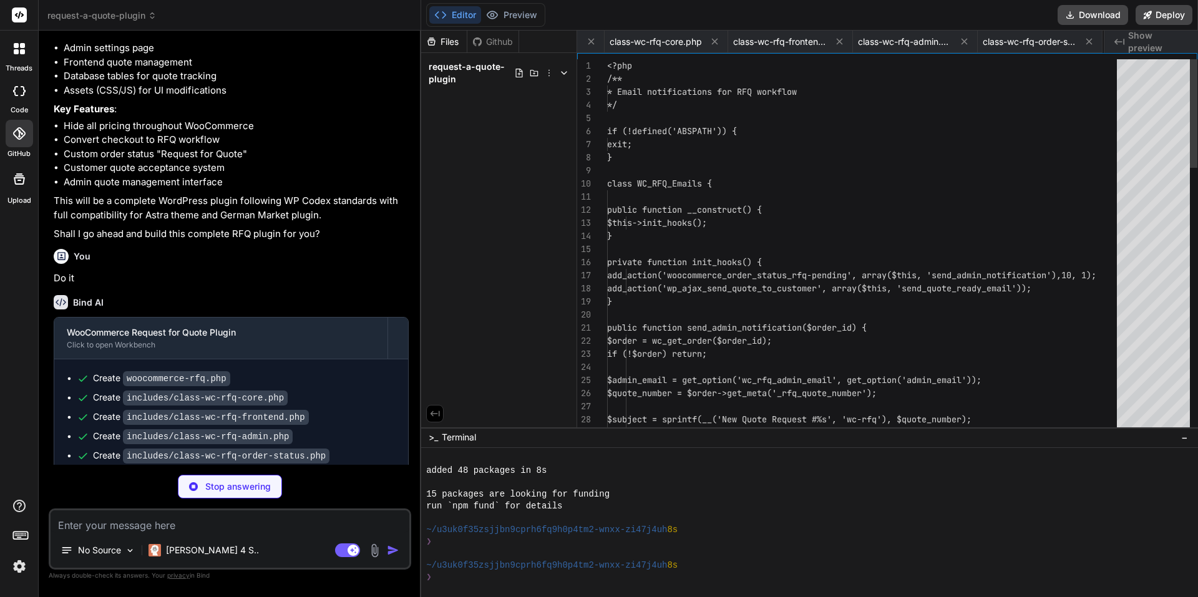
scroll to position [0, 222]
type textarea "x"
type textarea "} .wc-rfq-quote-item { padding: 15px; } }"
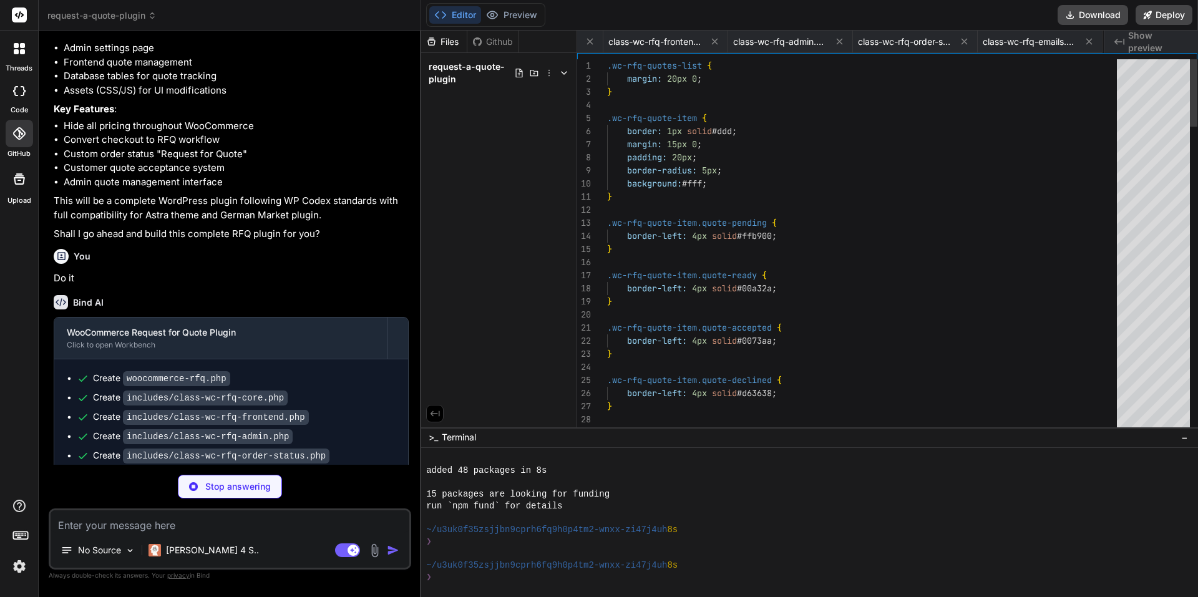
scroll to position [0, 305]
type textarea "x"
type textarea ".form-table .description { font-style: italic; color: #666; }"
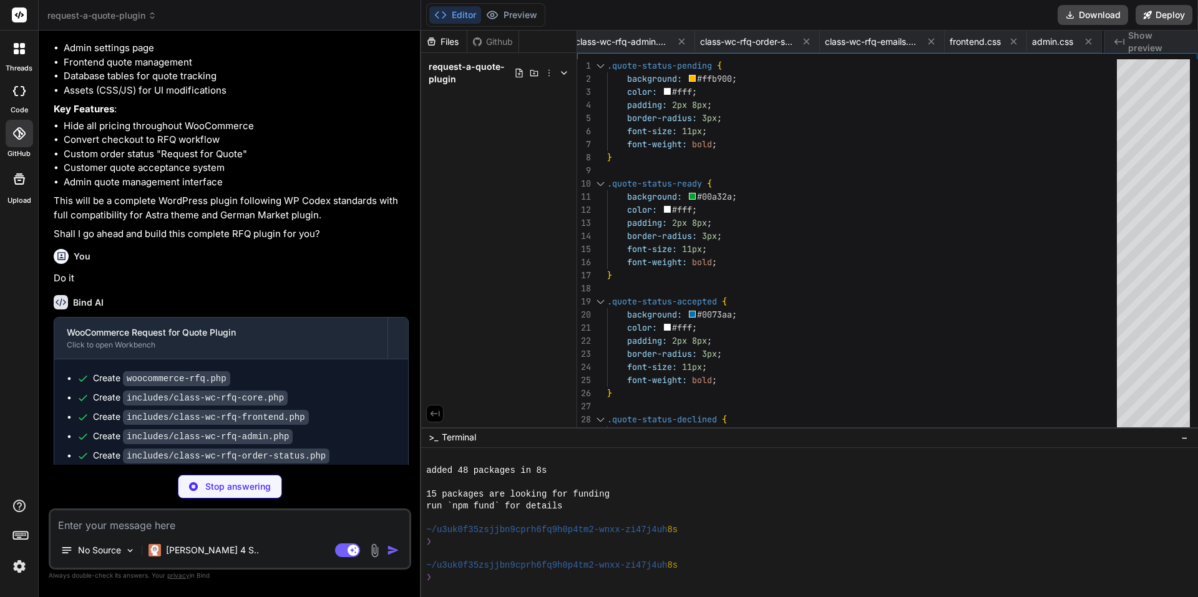
type textarea "x"
type textarea "add_to_quote: 'Add to Quote', request_quote: 'Request a Quote', submit_request:…"
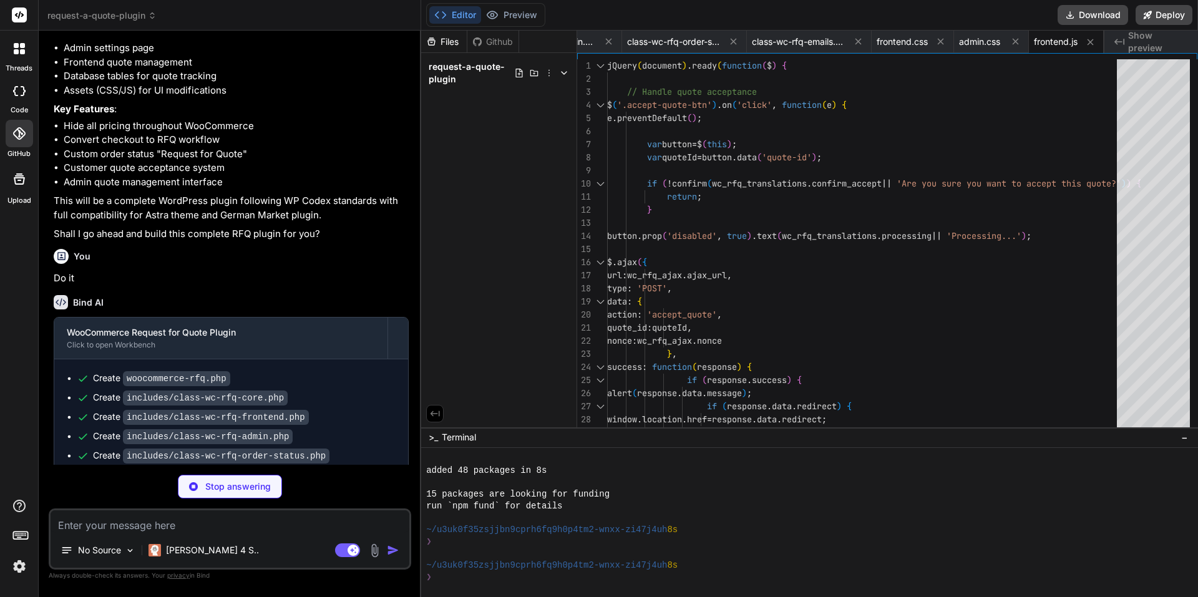
type textarea "x"
type textarea "}).trigger('change'); });"
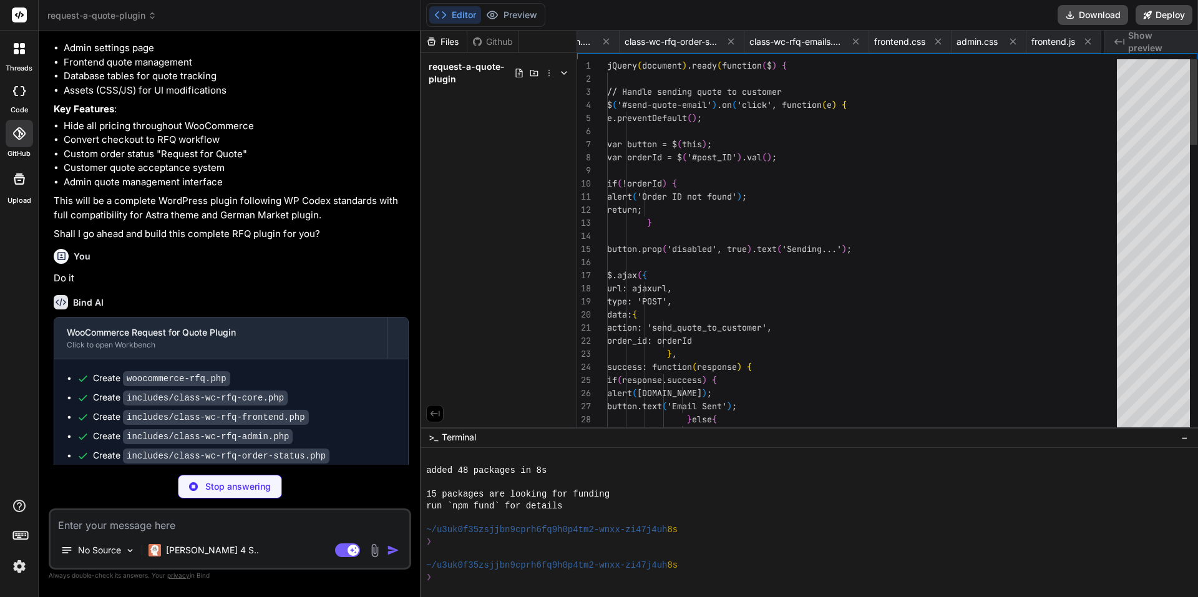
scroll to position [0, 530]
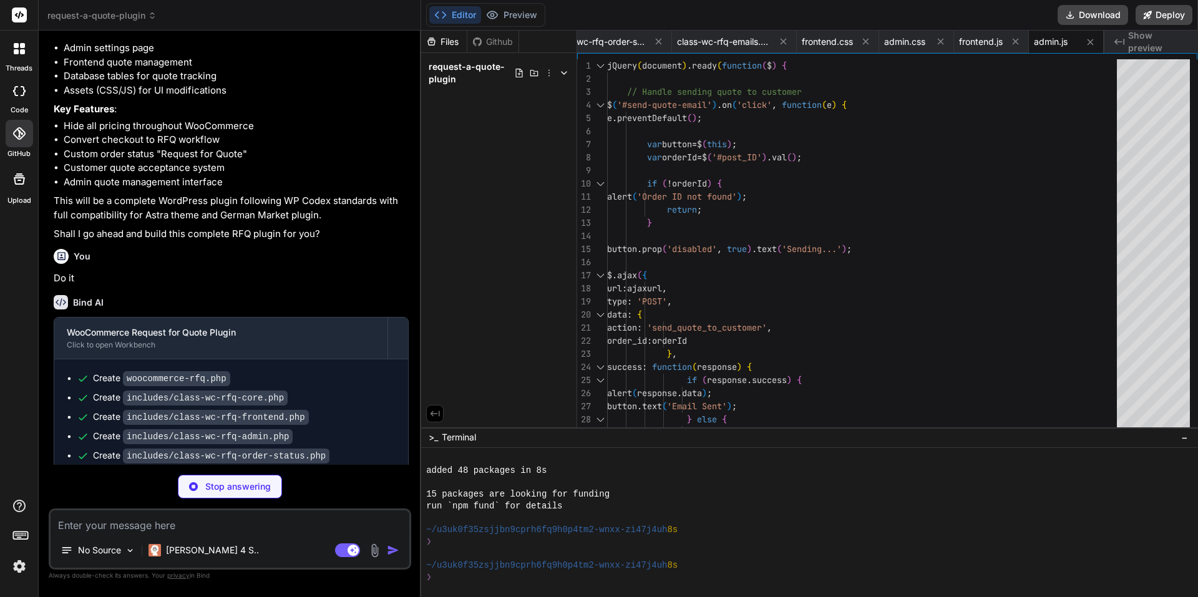
type textarea "x"
type textarea "msgid "Quote accepted successfully!" msgstr "" #: includes/class-wc-rfq-fronten…"
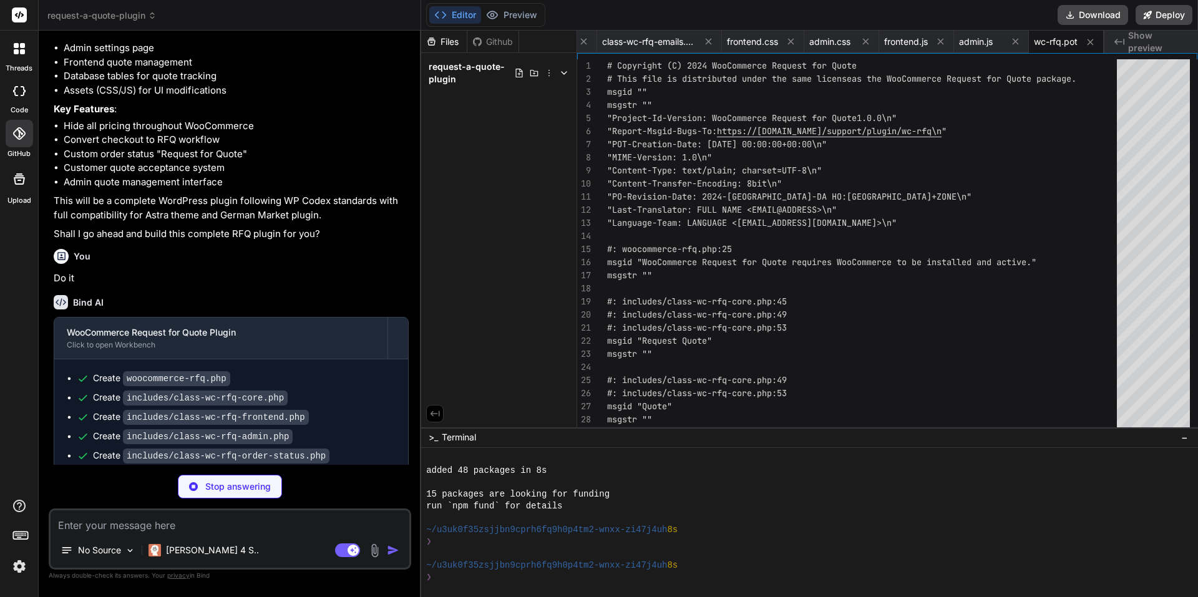
type textarea "x"
type textarea "* Custom order status == Upgrade Notice == = 1.0.0 = Initial release of WooComm…"
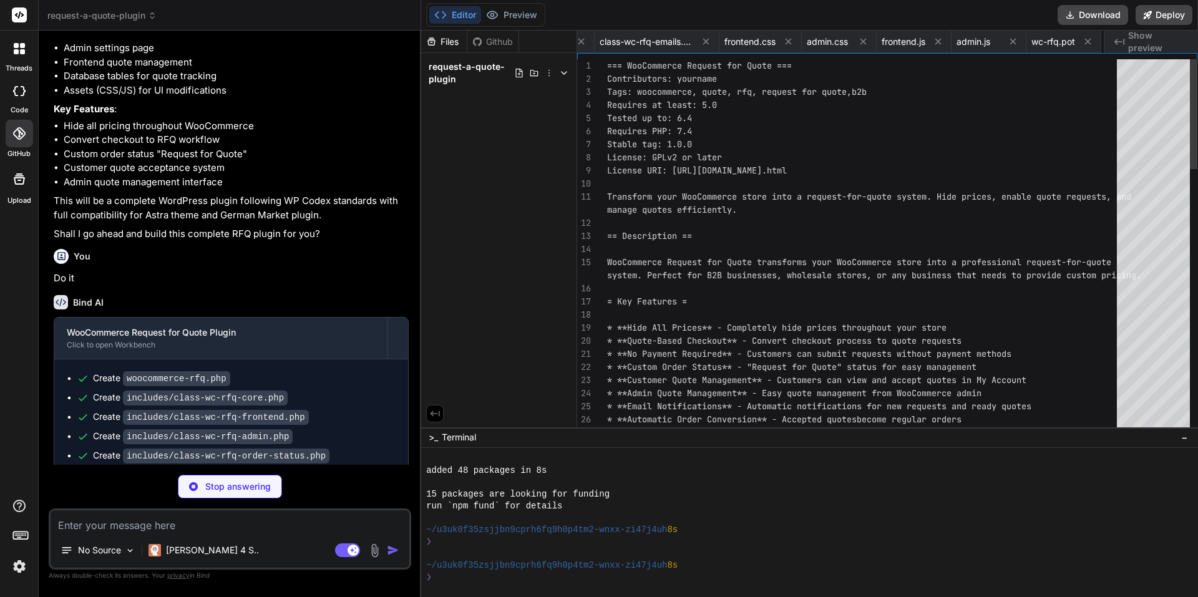
scroll to position [0, 681]
type textarea "x"
type textarea "wp_cache_flush();"
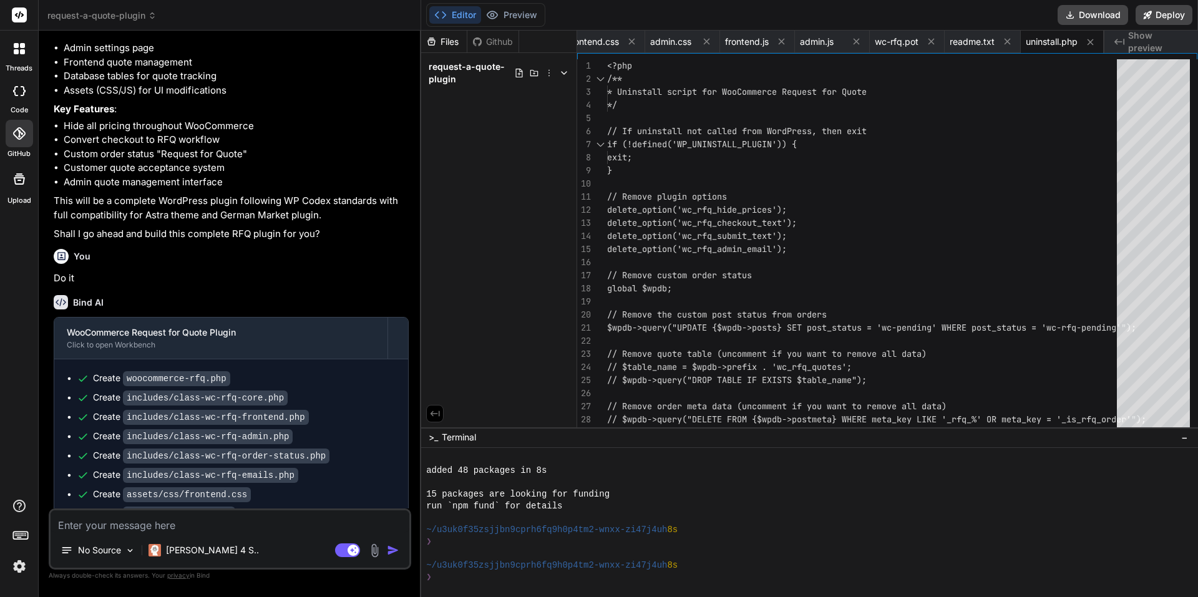
type textarea "x"
click at [704, 176] on div "<?php /** * Uninstall script for WooCommerce Request for Qu ote */ // If uninst…" at bounding box center [865, 268] width 517 height 419
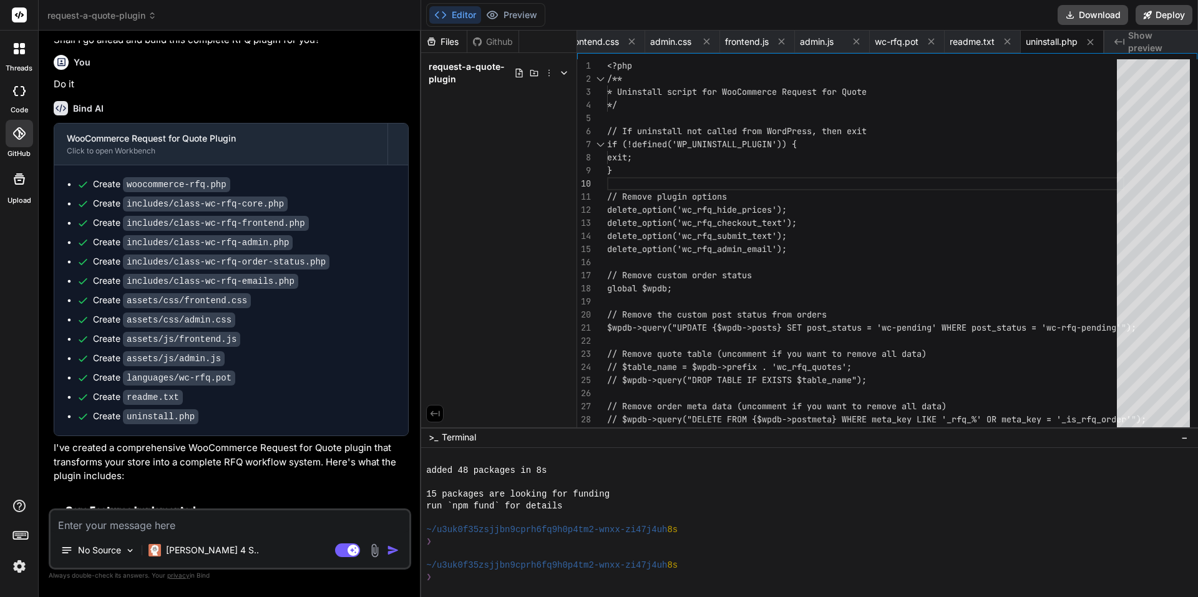
scroll to position [648, 0]
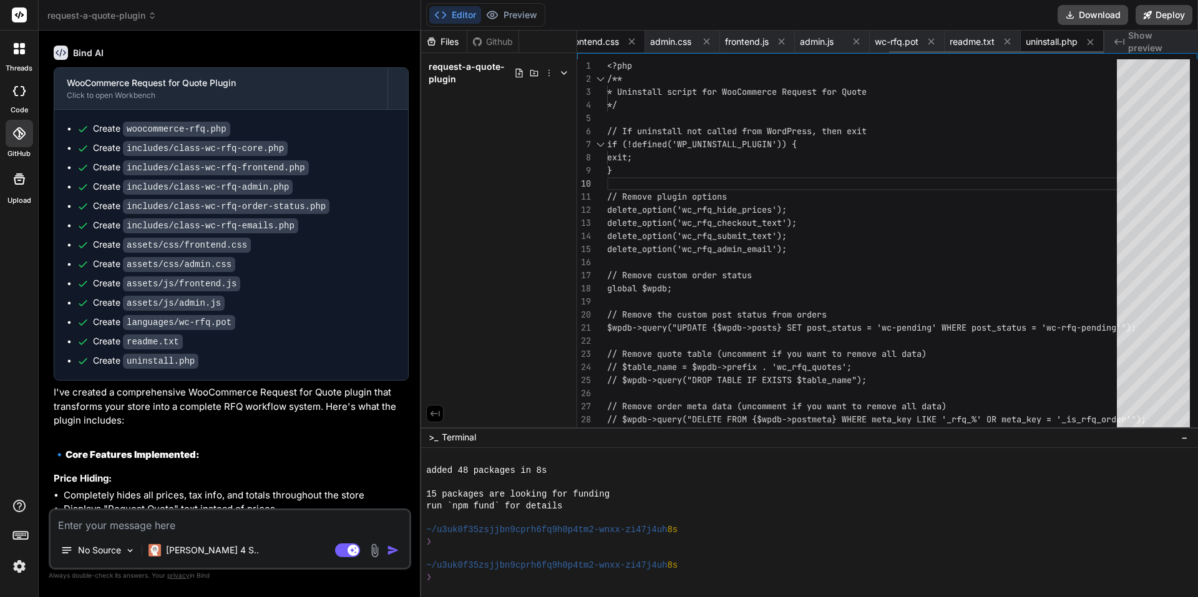
click at [602, 34] on div "frontend.css" at bounding box center [604, 42] width 82 height 22
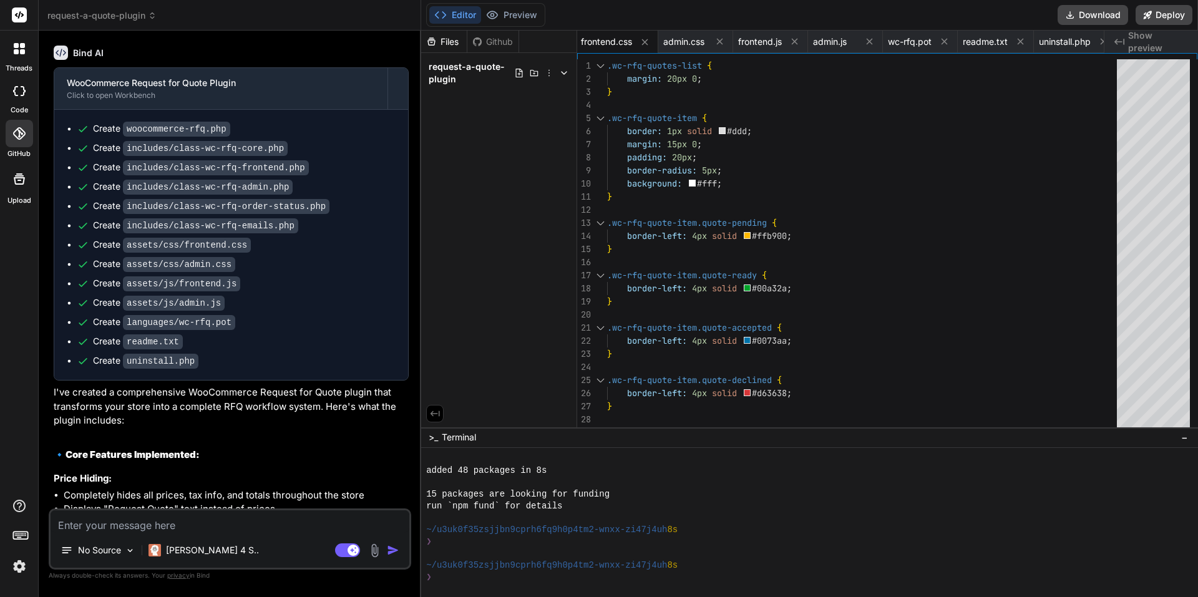
click at [182, 137] on code "woocommerce-rfq.php" at bounding box center [176, 129] width 107 height 15
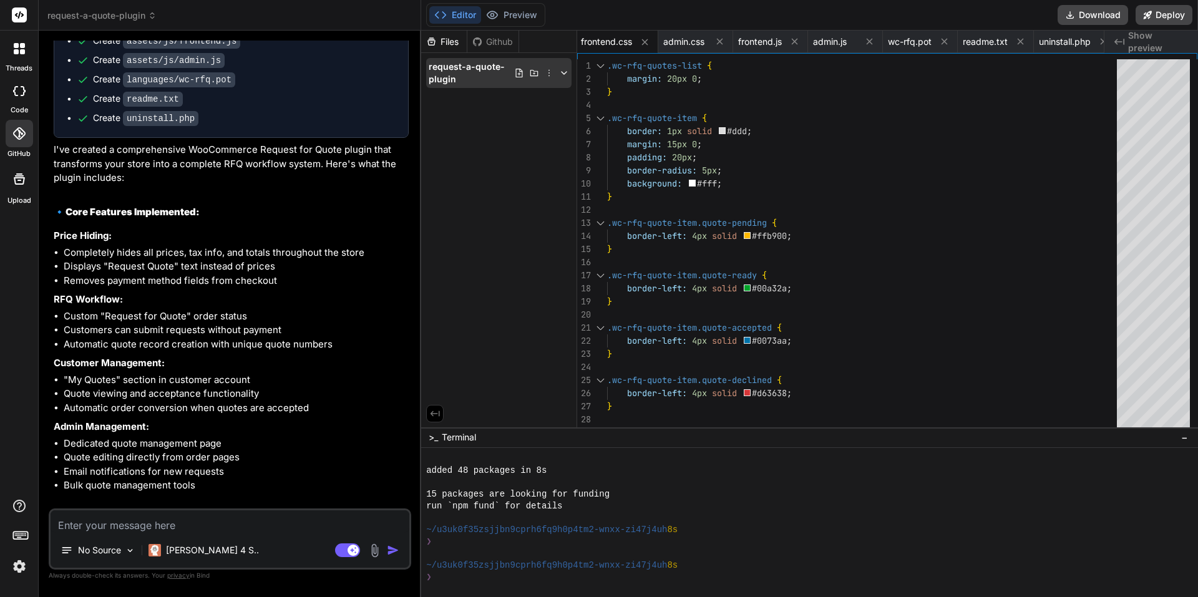
scroll to position [897, 0]
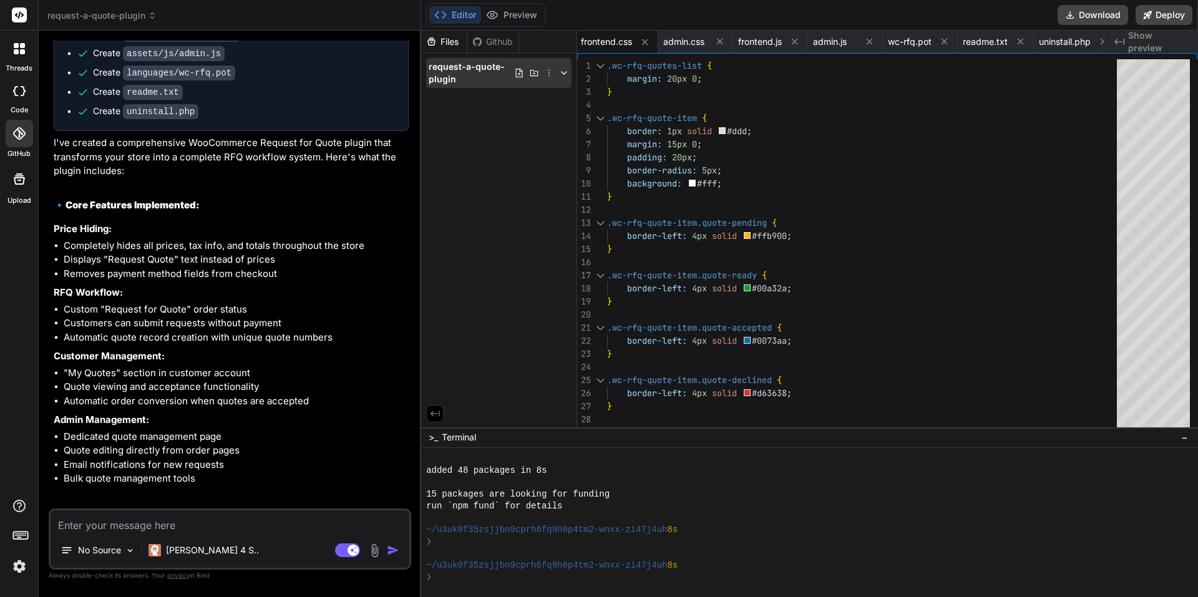
click at [563, 77] on icon at bounding box center [564, 73] width 10 height 10
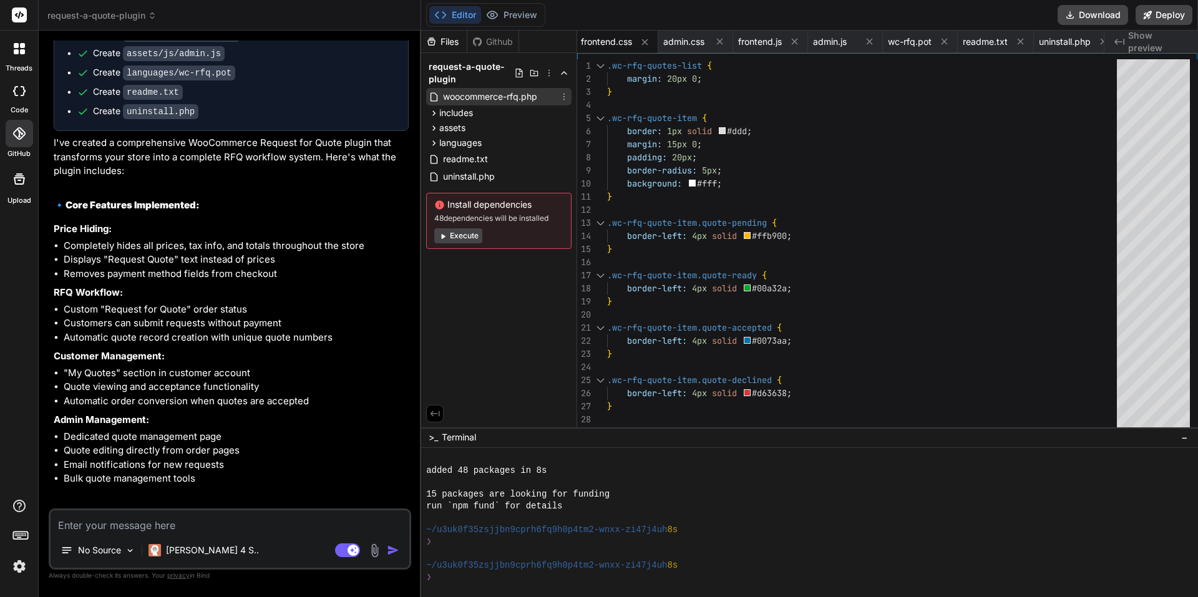
click at [519, 99] on span "woocommerce-rfq.php" at bounding box center [490, 96] width 97 height 15
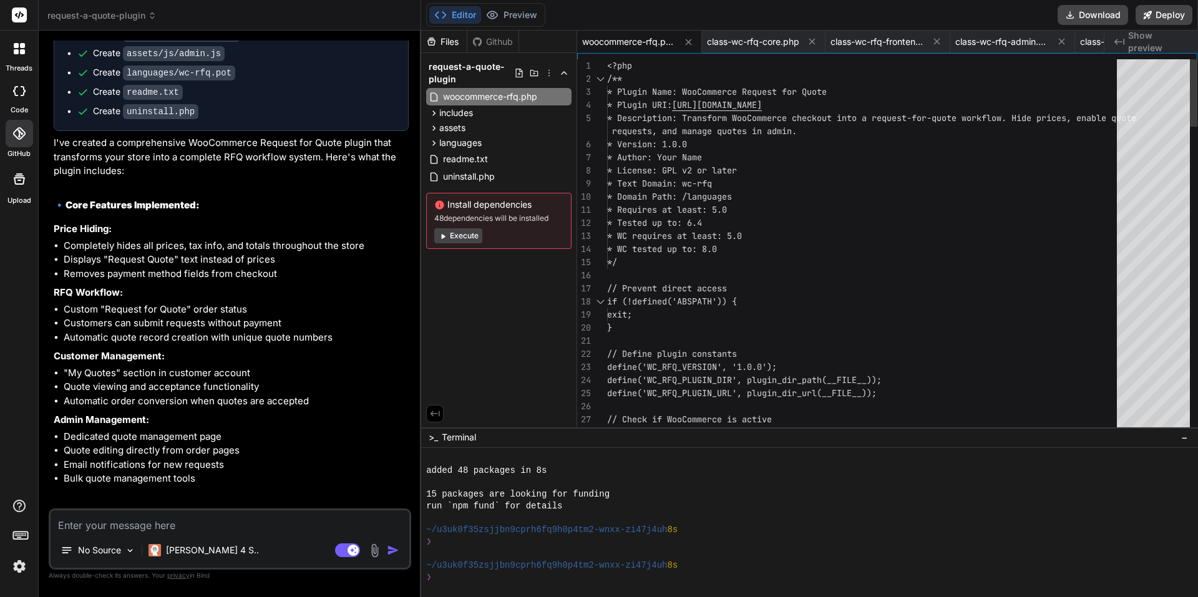
scroll to position [0, 0]
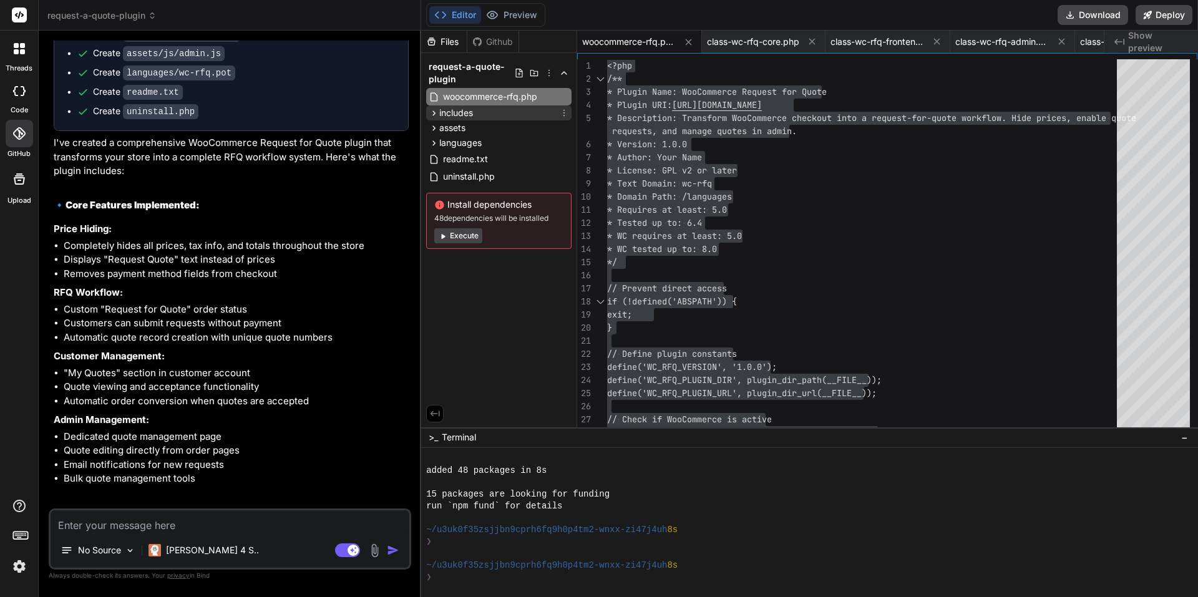
click at [465, 110] on span "includes" at bounding box center [456, 113] width 34 height 12
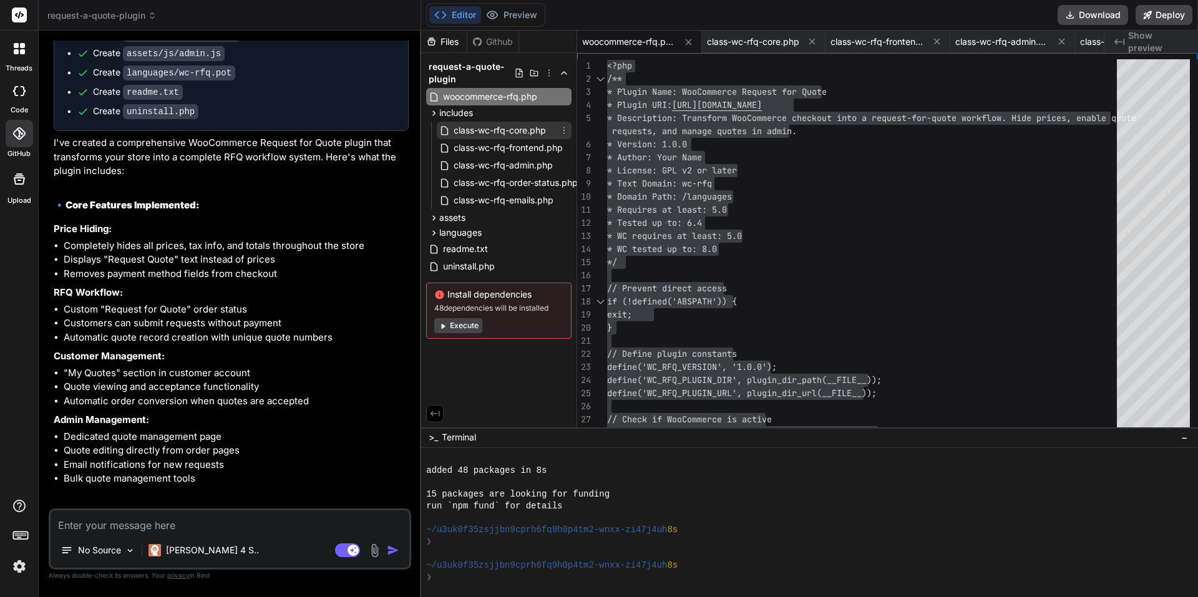
drag, startPoint x: 520, startPoint y: 127, endPoint x: 492, endPoint y: 134, distance: 28.3
click at [492, 134] on span "class-wc-rfq-core.php" at bounding box center [499, 130] width 95 height 15
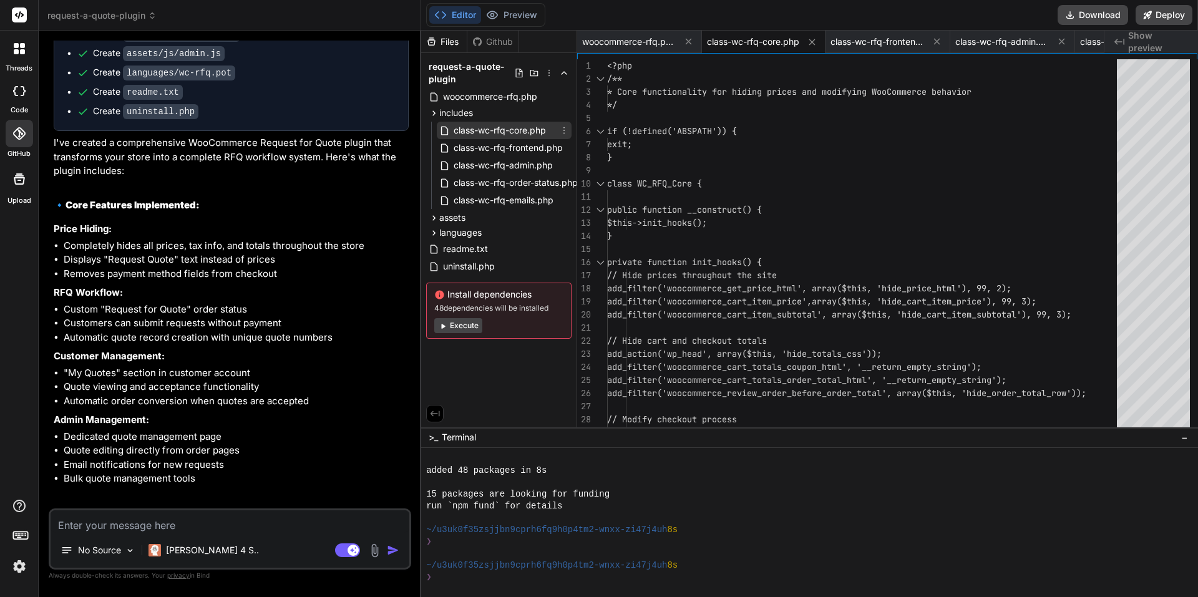
click at [497, 132] on span "class-wc-rfq-core.php" at bounding box center [499, 130] width 95 height 15
click at [567, 127] on div "class-wc-rfq-core.php" at bounding box center [504, 130] width 135 height 17
click at [564, 131] on icon at bounding box center [564, 130] width 10 height 10
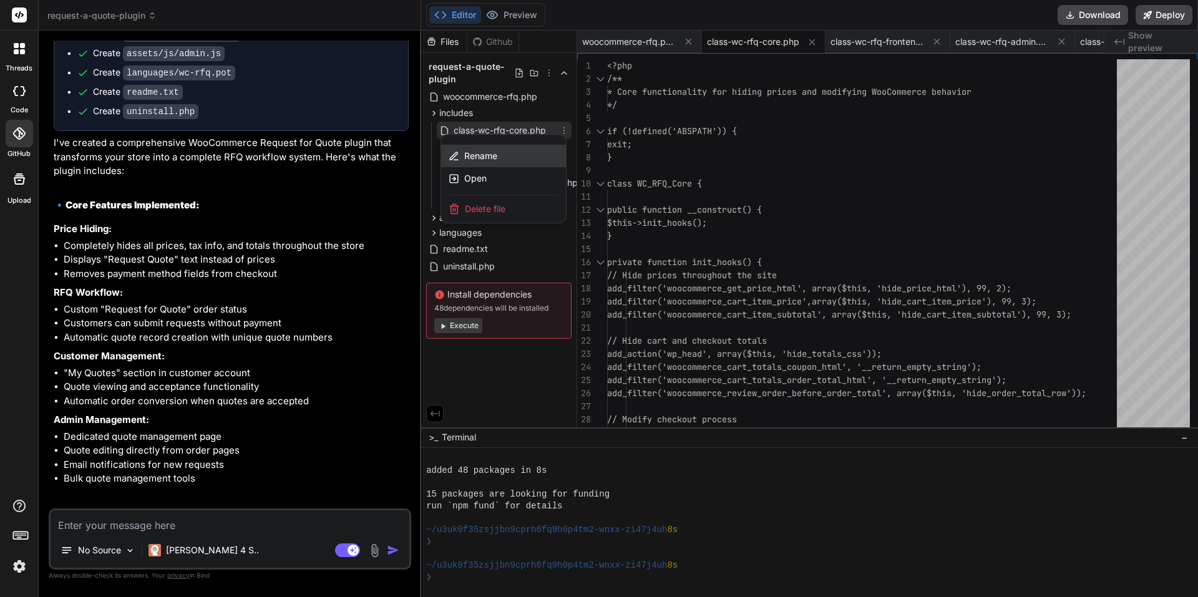
click at [531, 151] on div "Rename" at bounding box center [503, 156] width 125 height 22
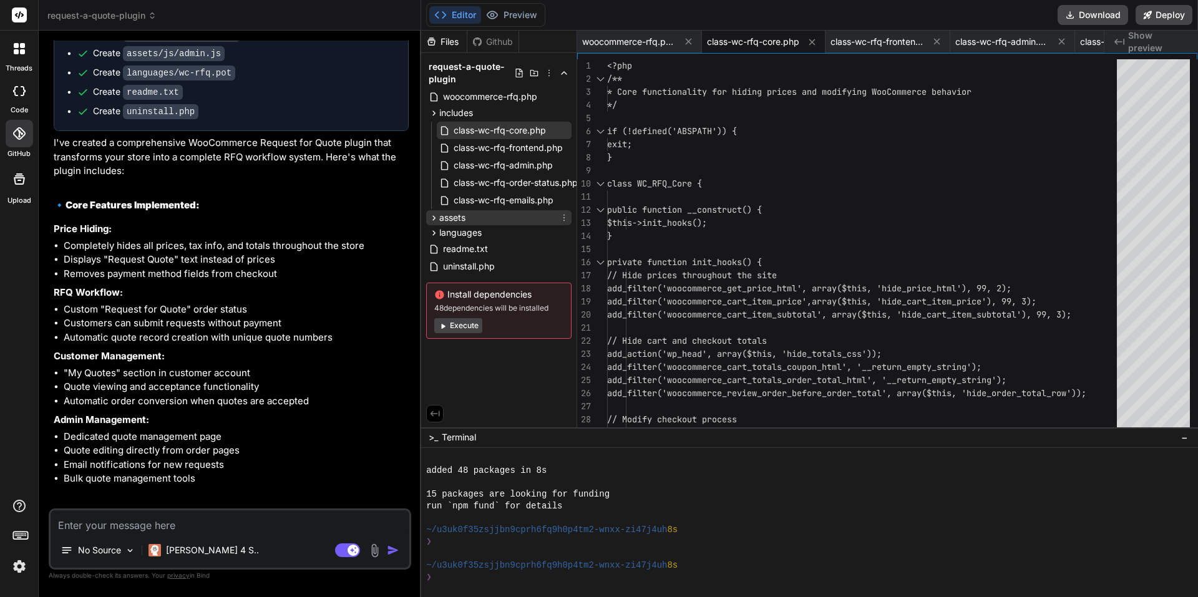
click at [455, 219] on span "assets" at bounding box center [452, 218] width 26 height 12
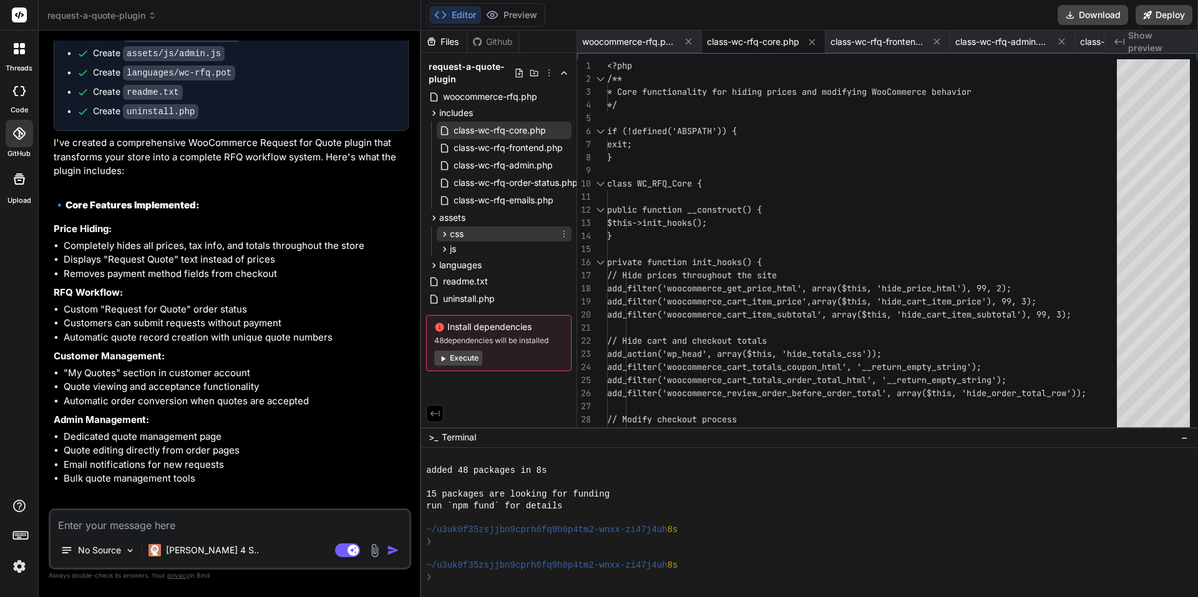
click at [472, 236] on div "css" at bounding box center [504, 234] width 135 height 15
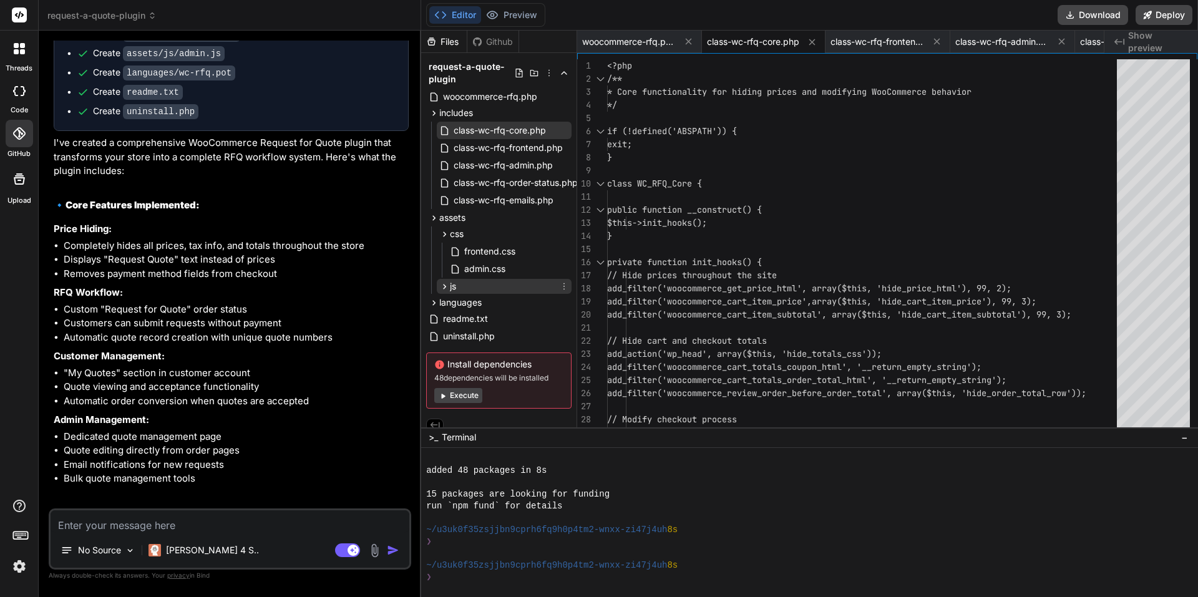
click at [507, 290] on div "js" at bounding box center [504, 286] width 135 height 15
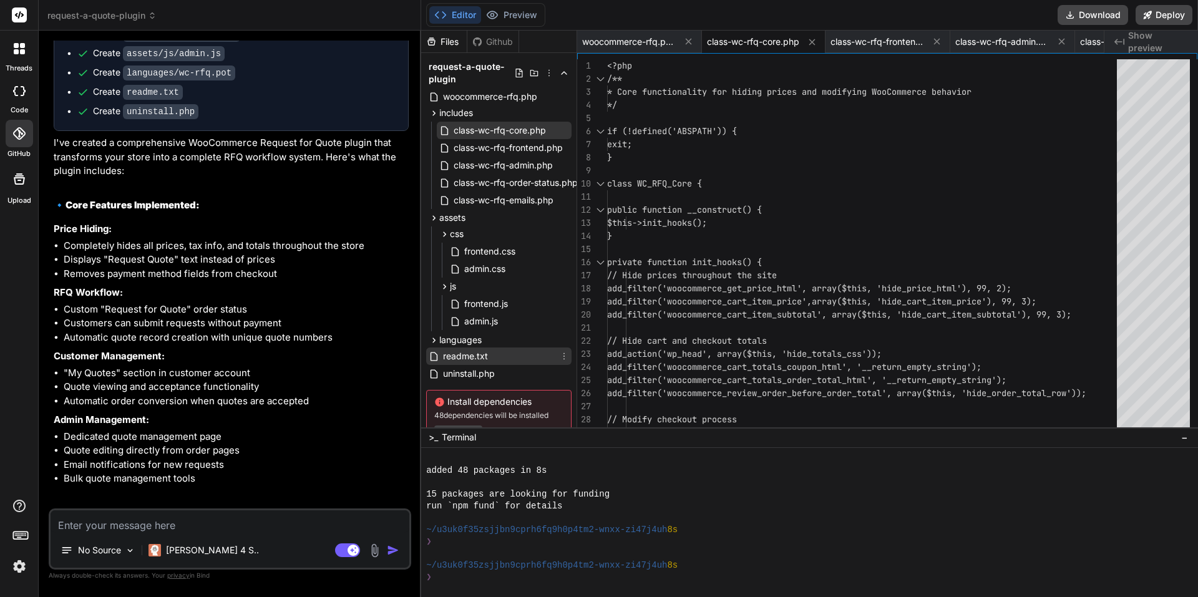
click at [497, 348] on div "readme.txt" at bounding box center [498, 356] width 145 height 17
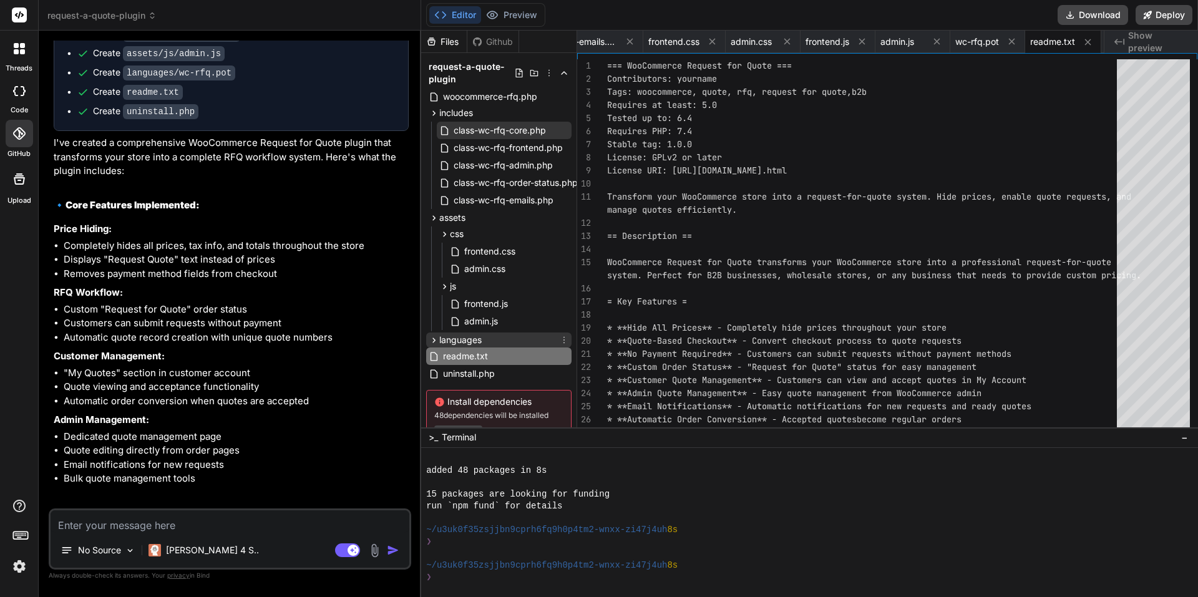
click at [514, 346] on div "languages" at bounding box center [498, 340] width 145 height 15
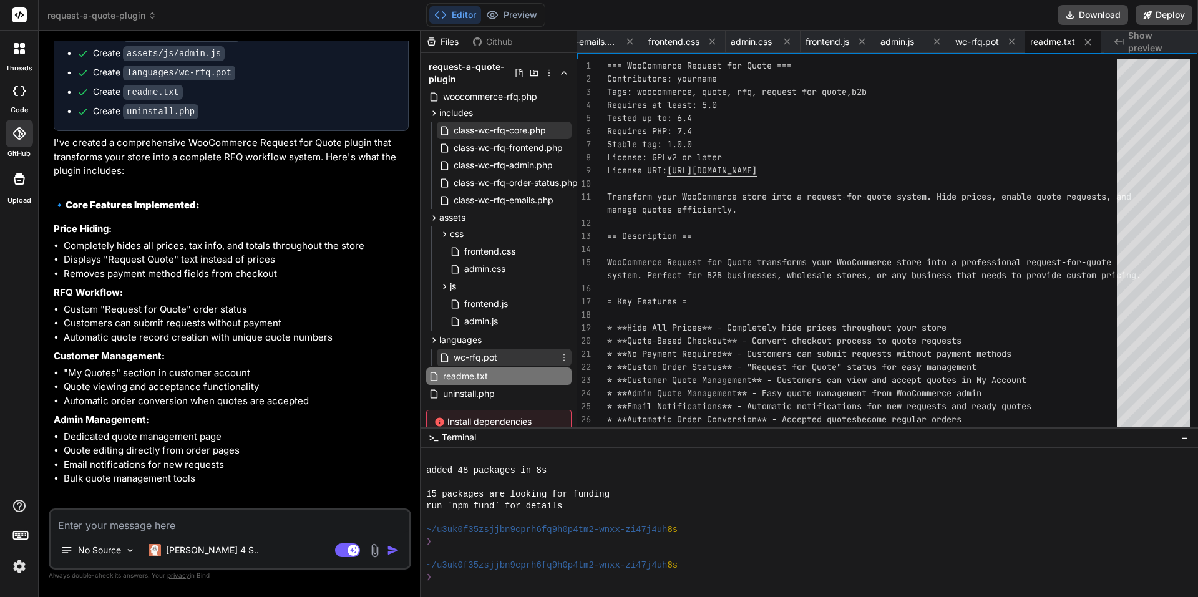
click at [492, 362] on span "wc-rfq.pot" at bounding box center [475, 357] width 46 height 15
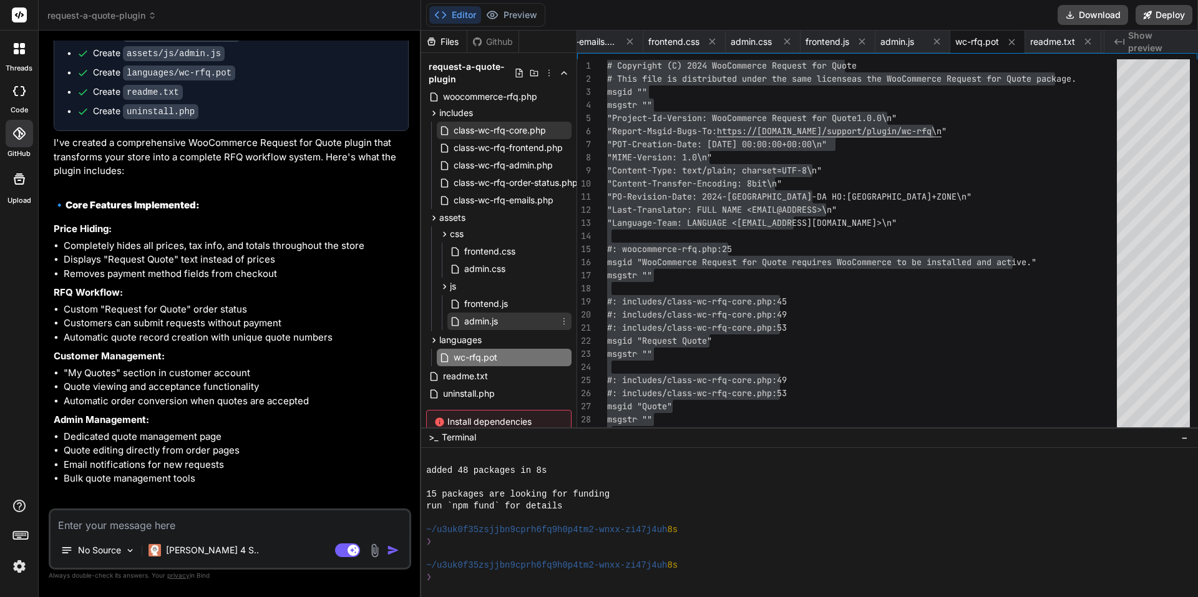
click at [523, 321] on div "admin.js" at bounding box center [509, 321] width 124 height 17
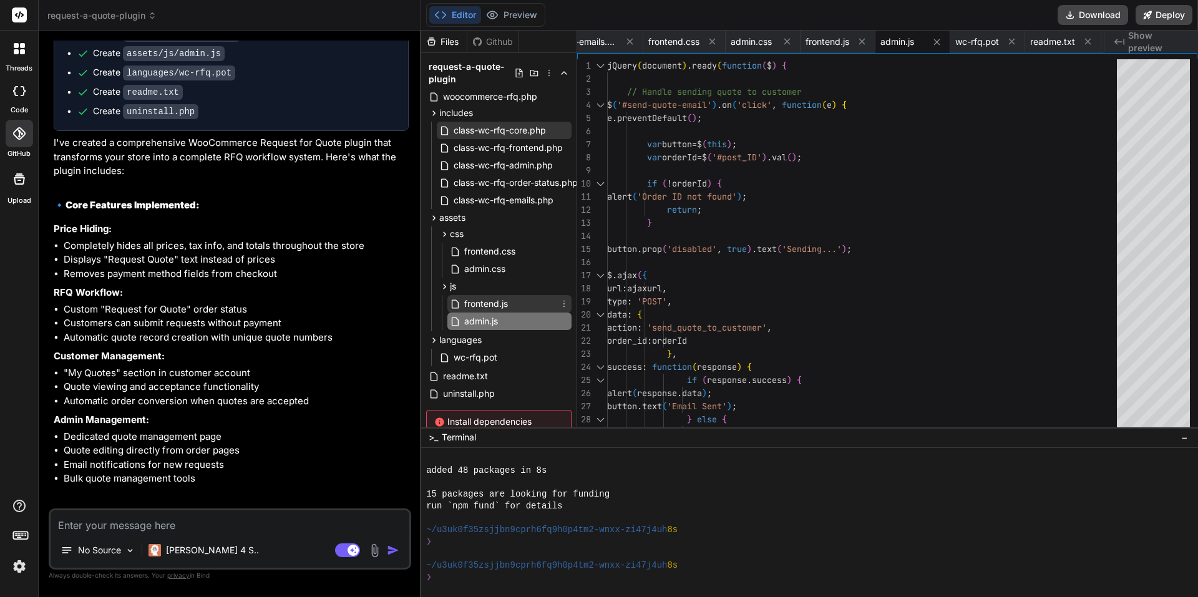
click at [527, 307] on div "frontend.js" at bounding box center [509, 303] width 124 height 17
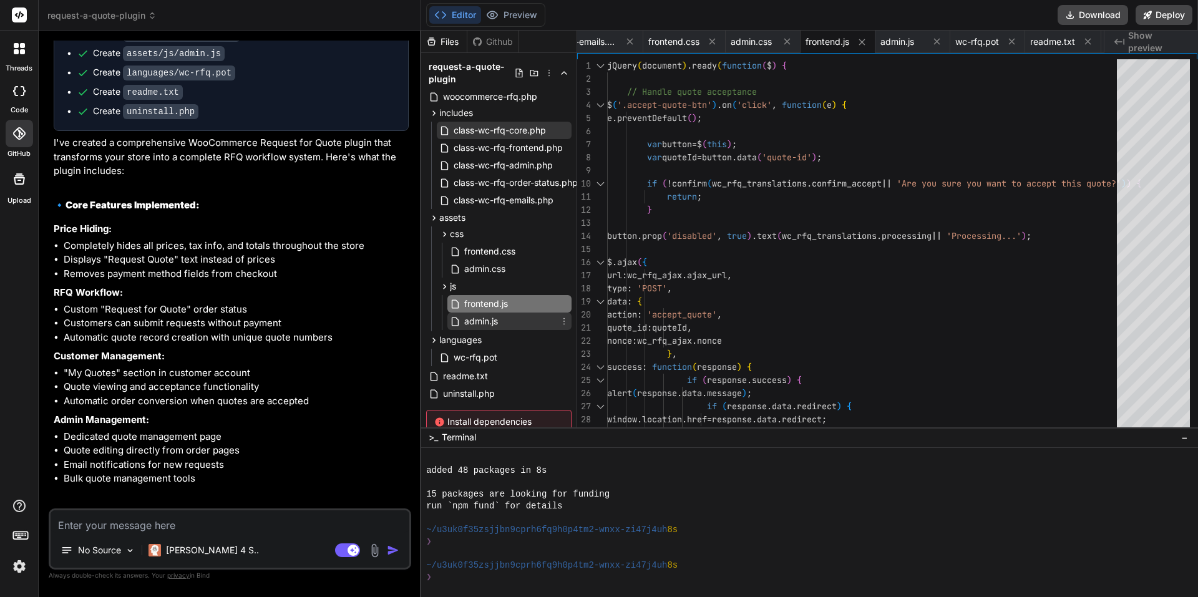
click at [509, 318] on div "admin.js" at bounding box center [509, 321] width 124 height 17
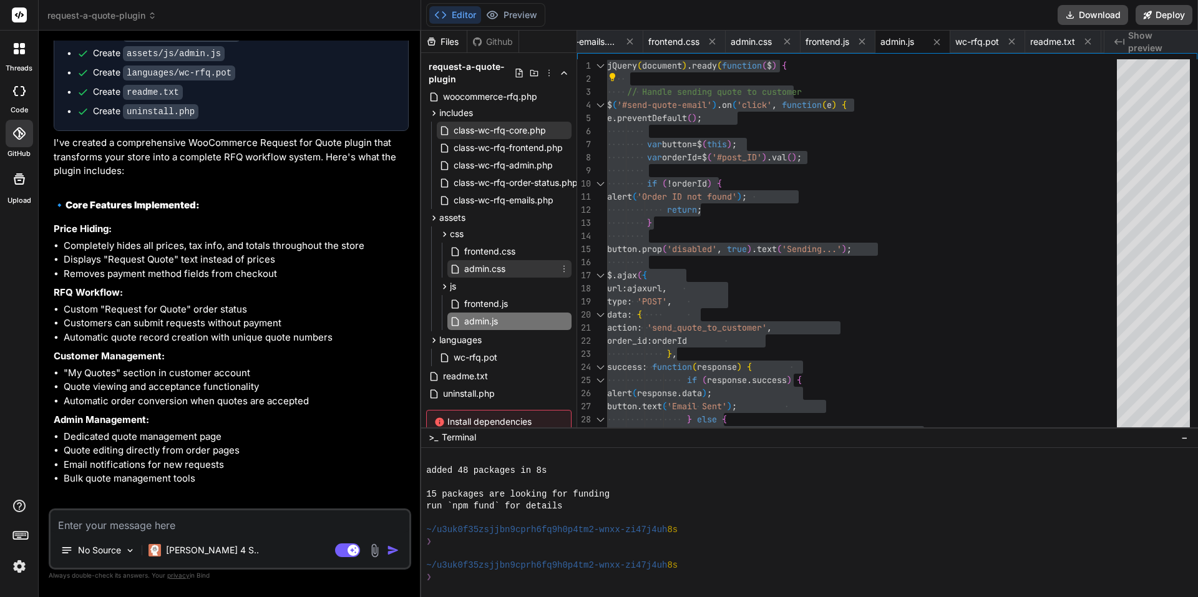
click at [524, 268] on div "admin.css" at bounding box center [509, 268] width 124 height 17
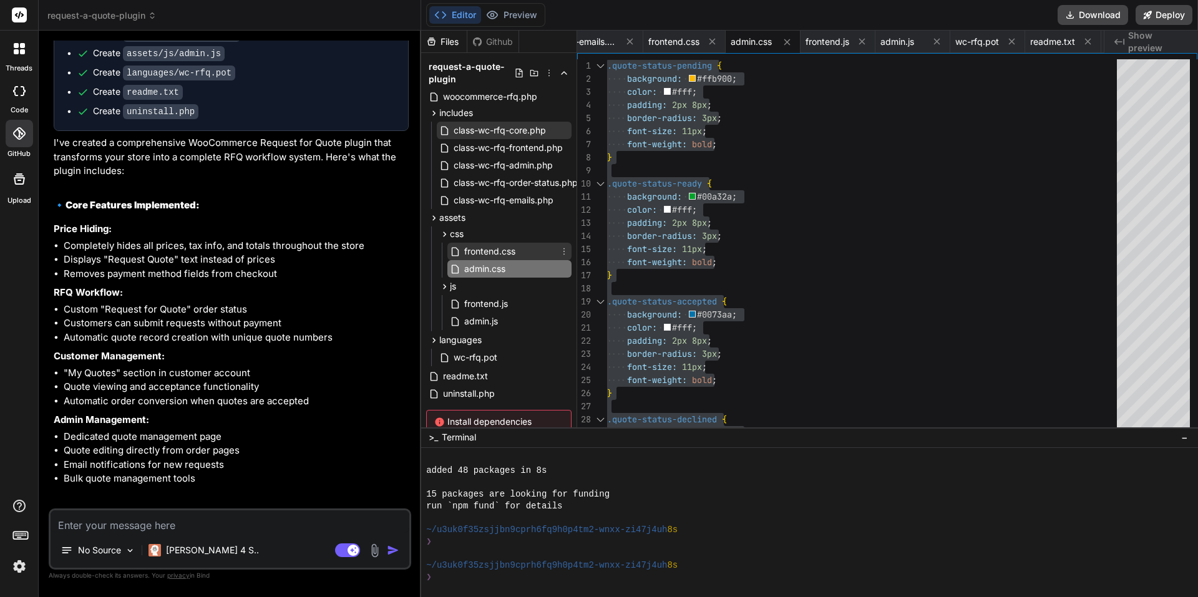
click at [516, 251] on span "frontend.css" at bounding box center [490, 251] width 54 height 15
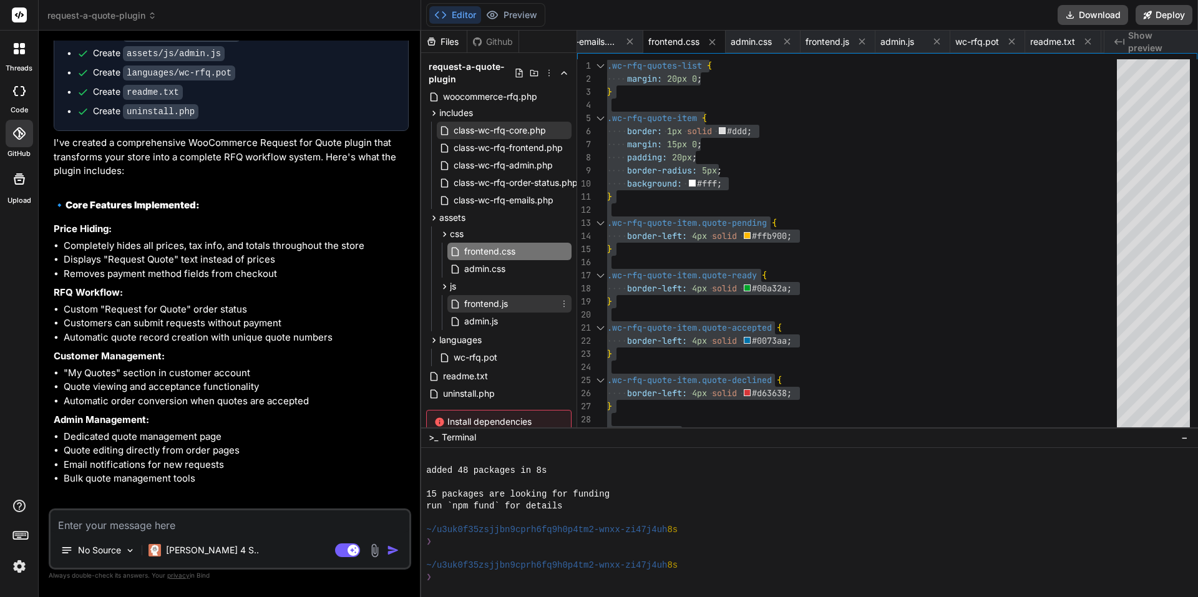
click at [525, 306] on div "frontend.js" at bounding box center [509, 303] width 124 height 17
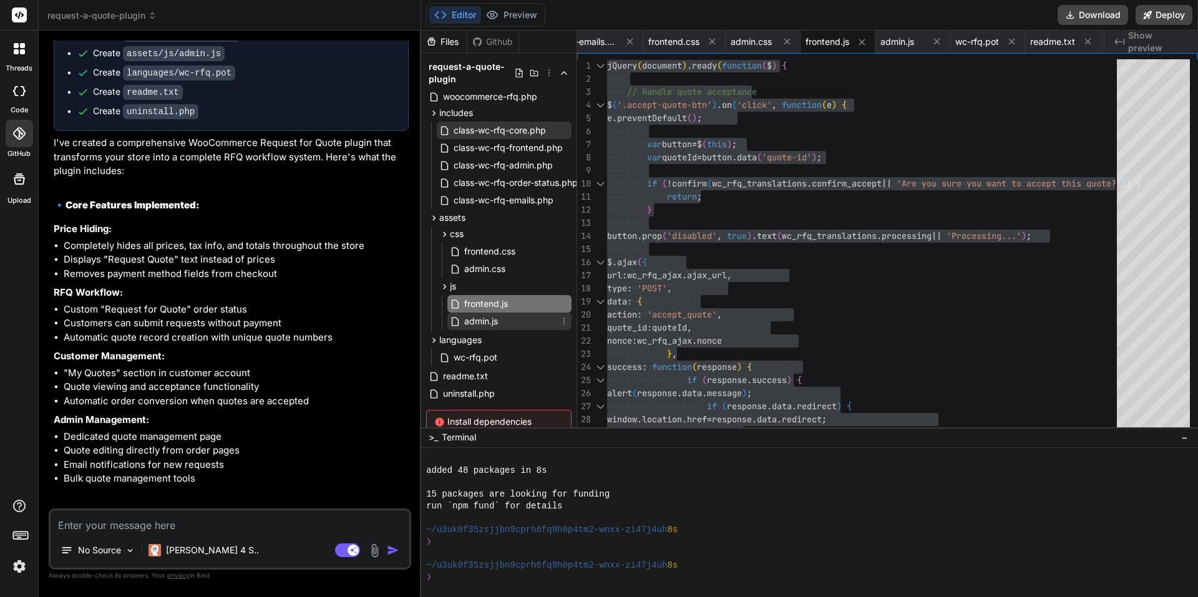
click at [512, 317] on div "admin.js" at bounding box center [509, 321] width 124 height 17
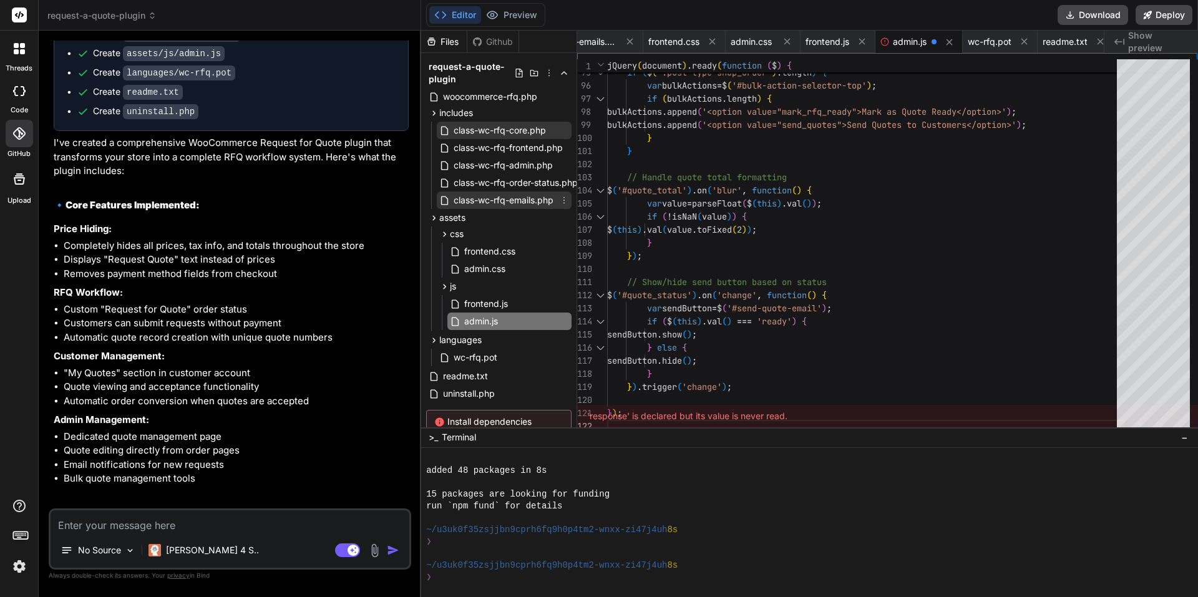
click at [512, 201] on span "class-wc-rfq-emails.php" at bounding box center [503, 200] width 102 height 15
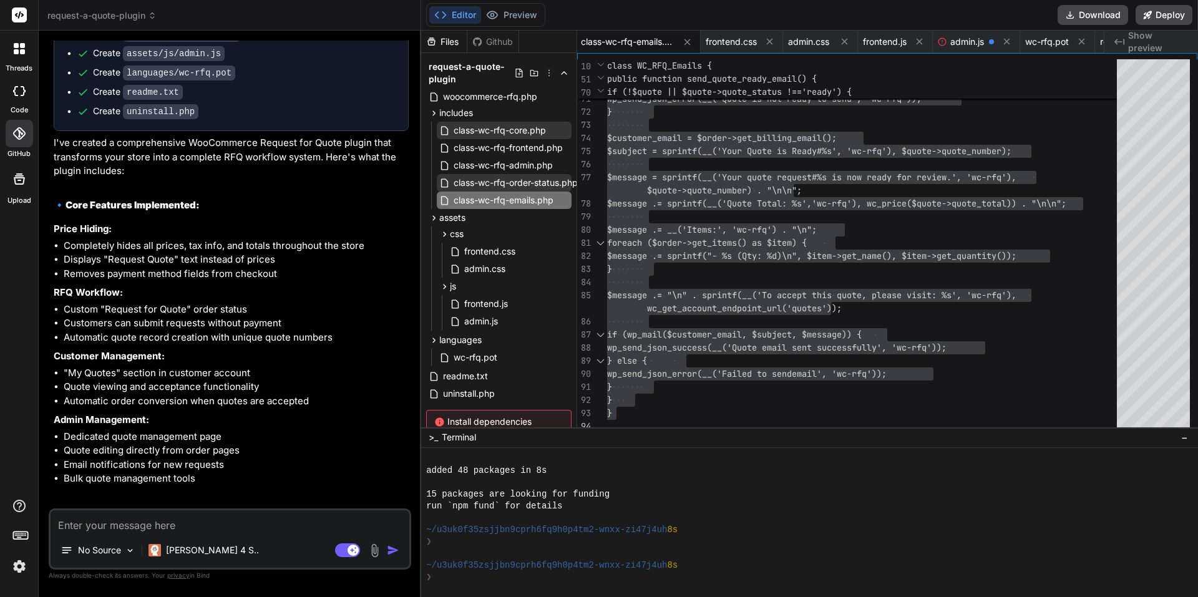
click at [527, 182] on span "class-wc-rfq-order-status.php" at bounding box center [515, 182] width 127 height 15
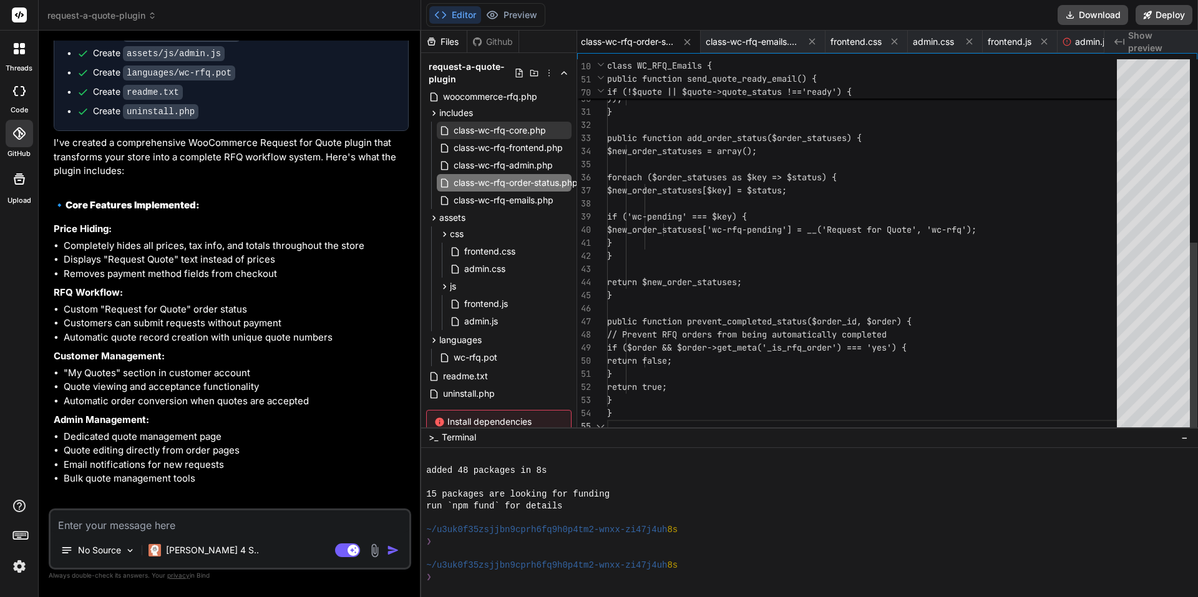
click at [837, 250] on div "'show_in_admin_status_list' => true, 'label_count' => _n_noop('Request for Quot…" at bounding box center [865, 66] width 517 height 734
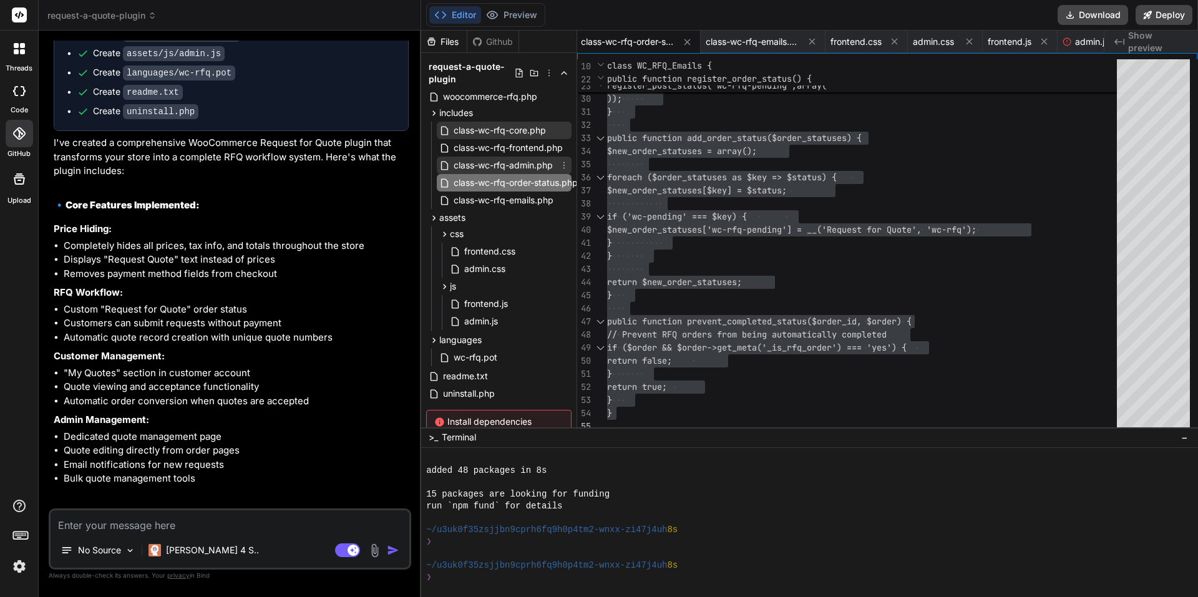
click at [477, 166] on span "class-wc-rfq-admin.php" at bounding box center [503, 165] width 102 height 15
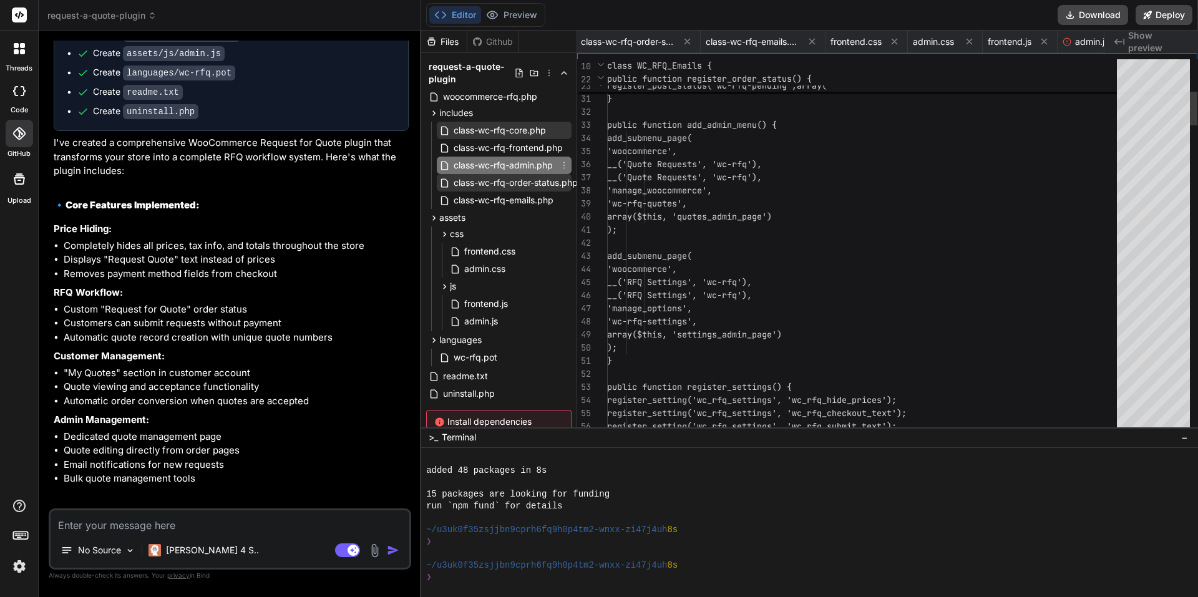
scroll to position [0, 374]
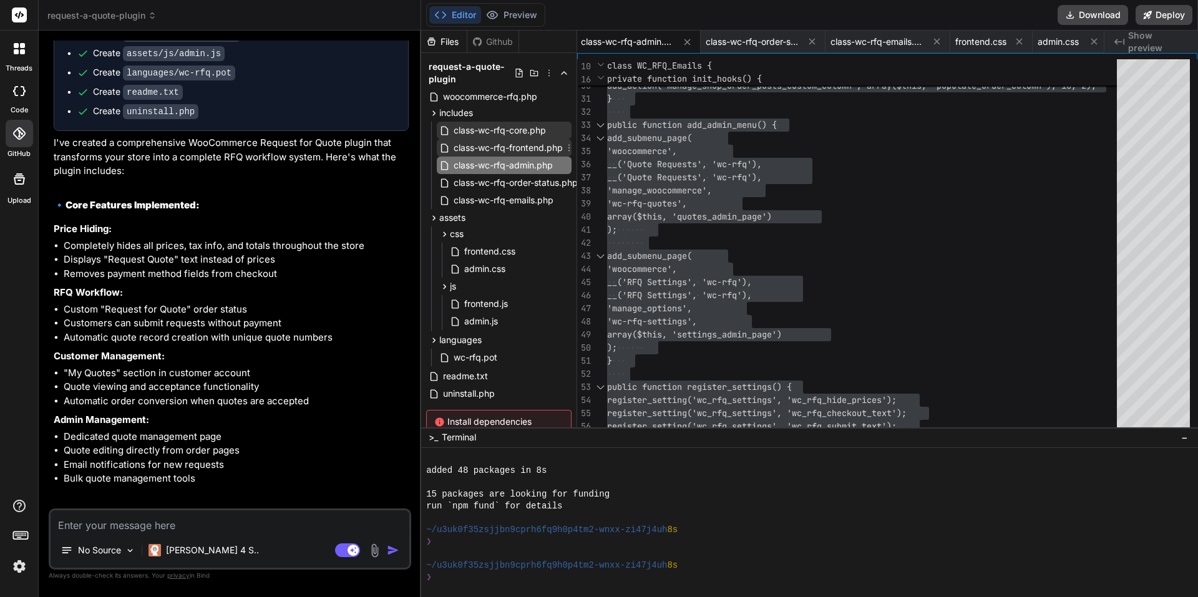
click at [500, 154] on span "class-wc-rfq-frontend.php" at bounding box center [508, 147] width 112 height 15
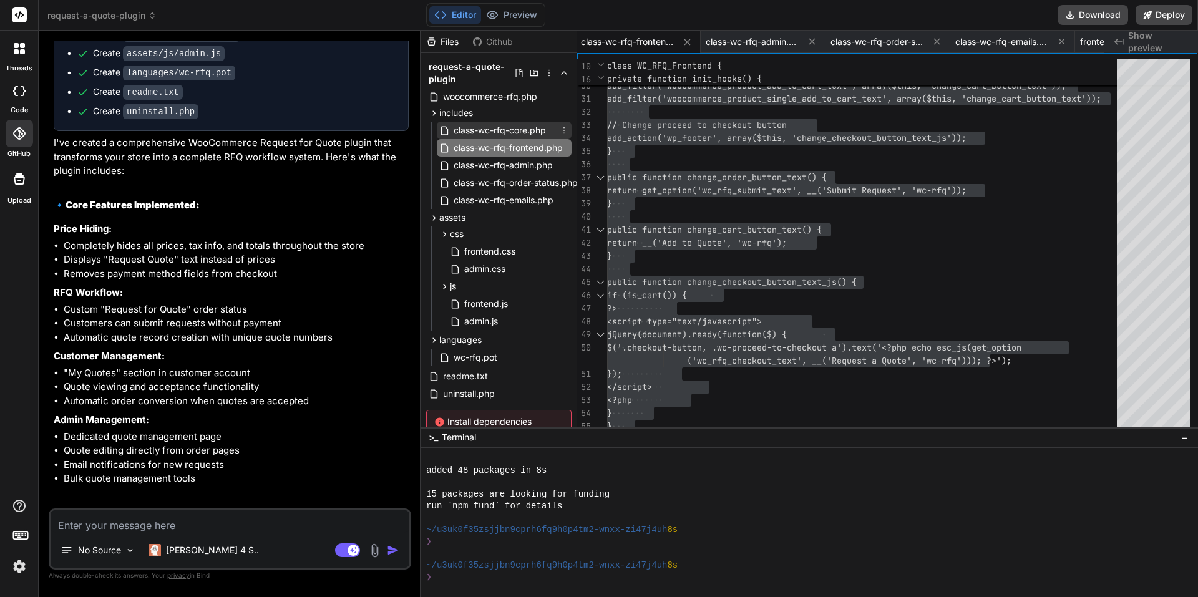
click at [489, 134] on span "class-wc-rfq-core.php" at bounding box center [499, 130] width 95 height 15
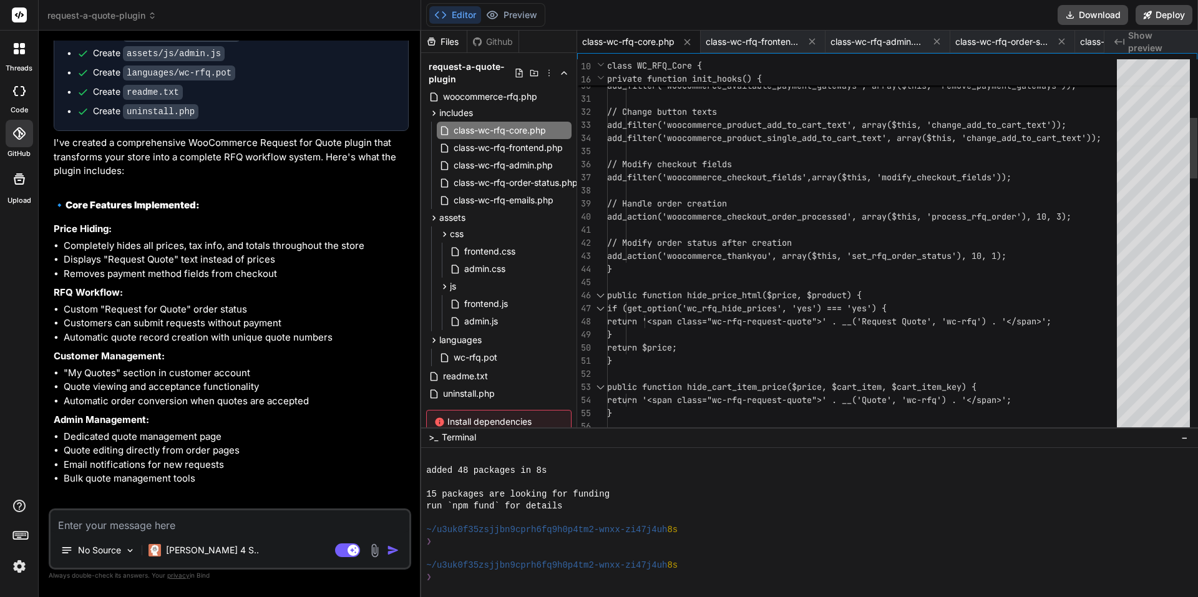
type textarea "<?php /** * Core functionality for hiding prices and modifying WooCommerce beha…"
